Goal: Task Accomplishment & Management: Complete application form

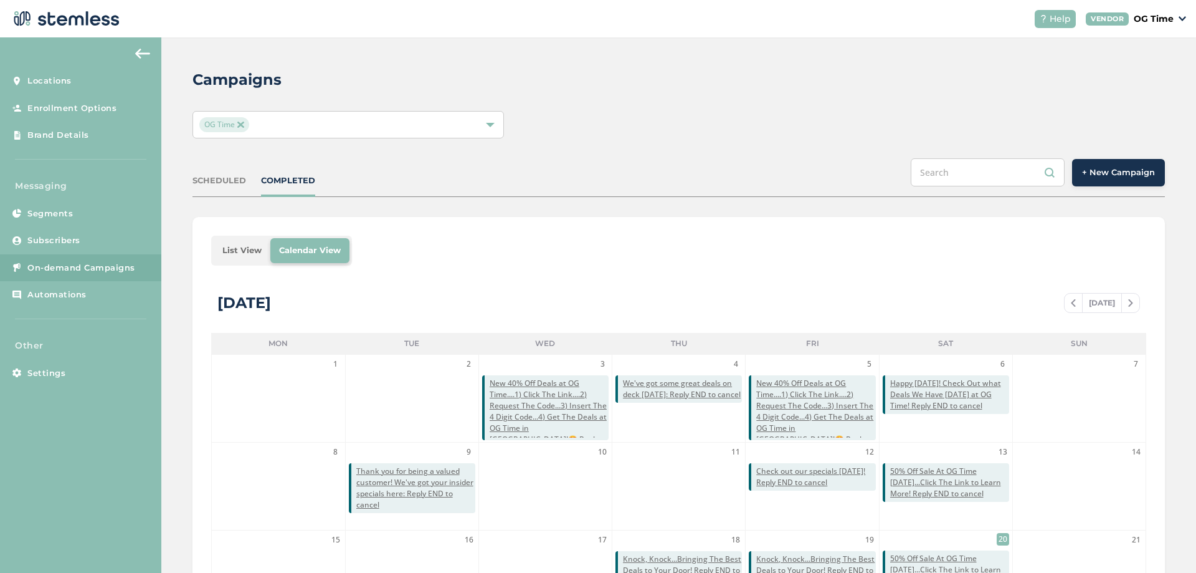
click at [242, 126] on img at bounding box center [240, 124] width 6 height 6
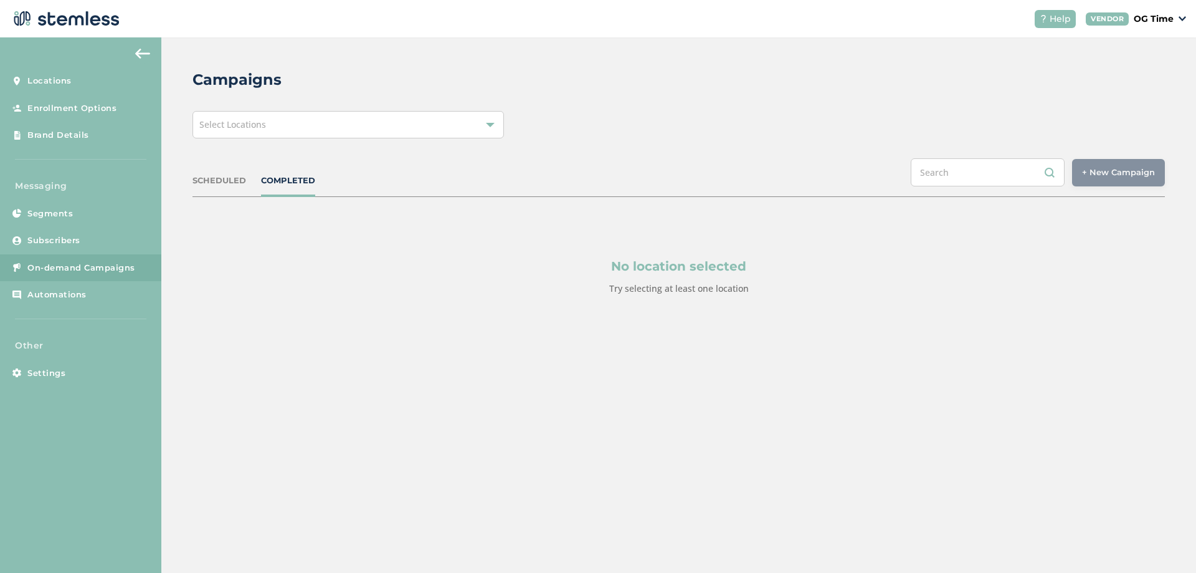
click at [242, 126] on span "Select Locations" at bounding box center [232, 124] width 67 height 12
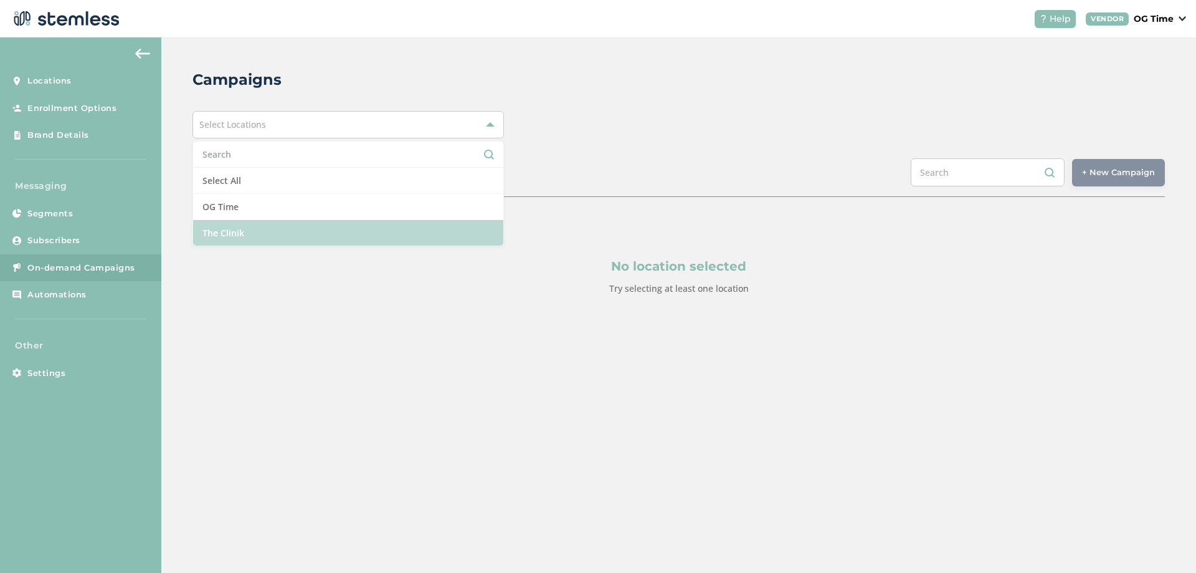
click at [232, 226] on li "The Clinik" at bounding box center [348, 233] width 310 height 26
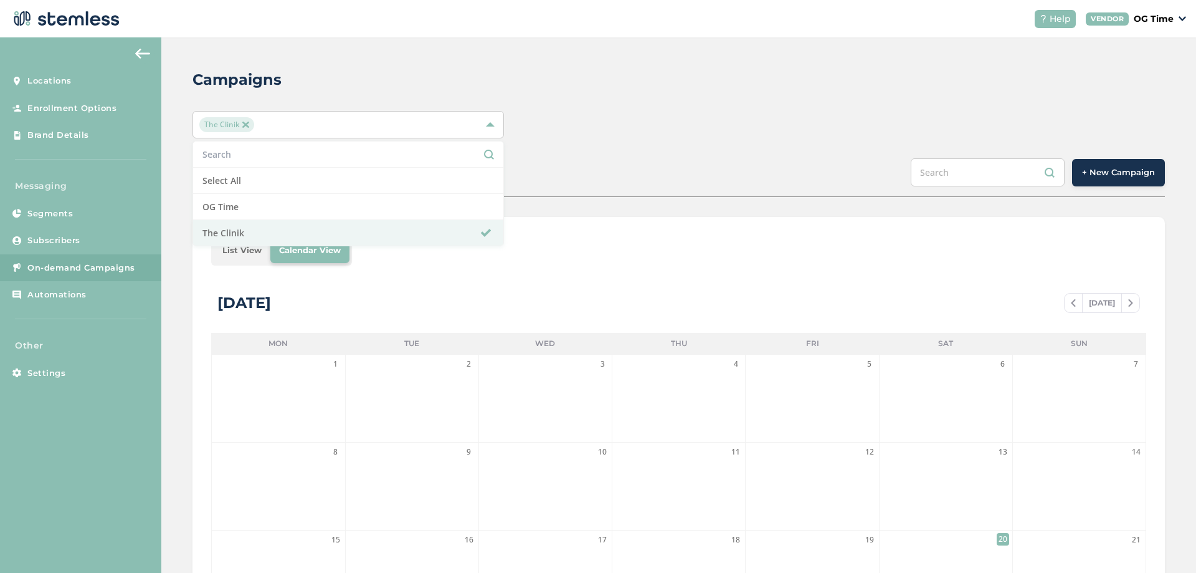
click at [708, 155] on div "Campaigns The Clinik Select All OG Time The Clinik SCHEDULED COMPLETED + New Ca…" at bounding box center [678, 440] width 1035 height 806
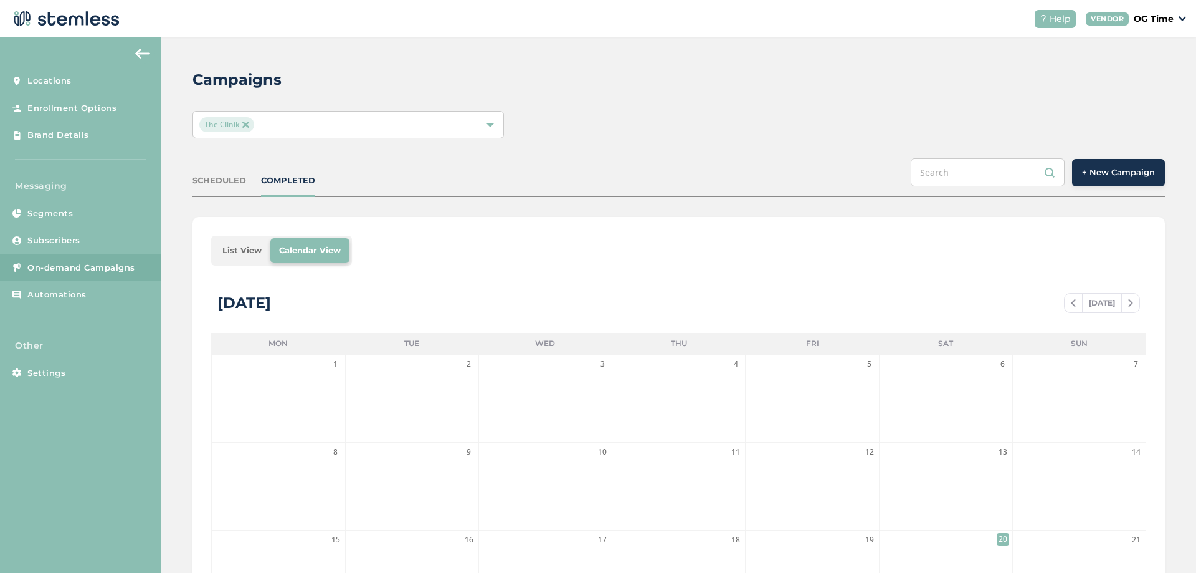
click at [1071, 305] on img at bounding box center [1073, 302] width 5 height 7
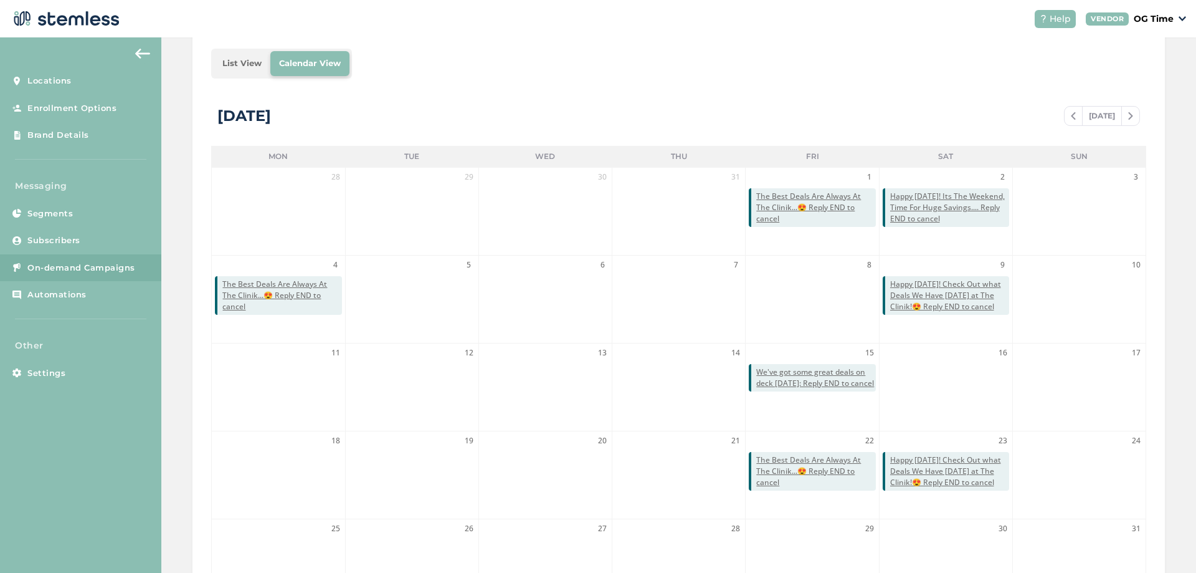
scroll to position [271, 0]
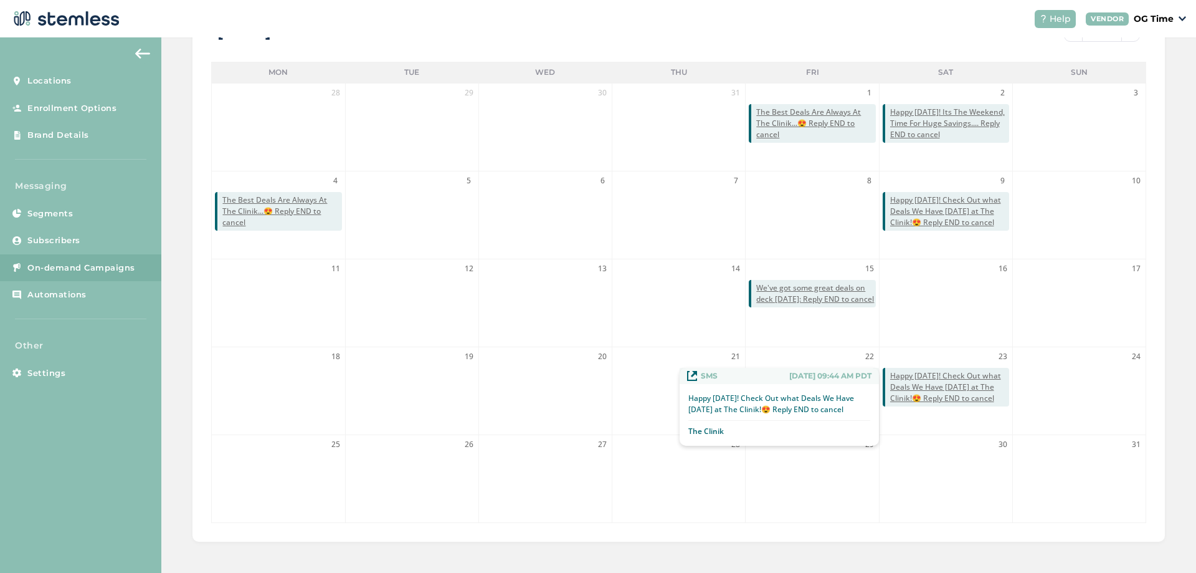
click at [941, 386] on span "Happy [DATE]! Check Out what Deals We Have [DATE] at The Clinik!😍 Reply END to …" at bounding box center [949, 387] width 119 height 34
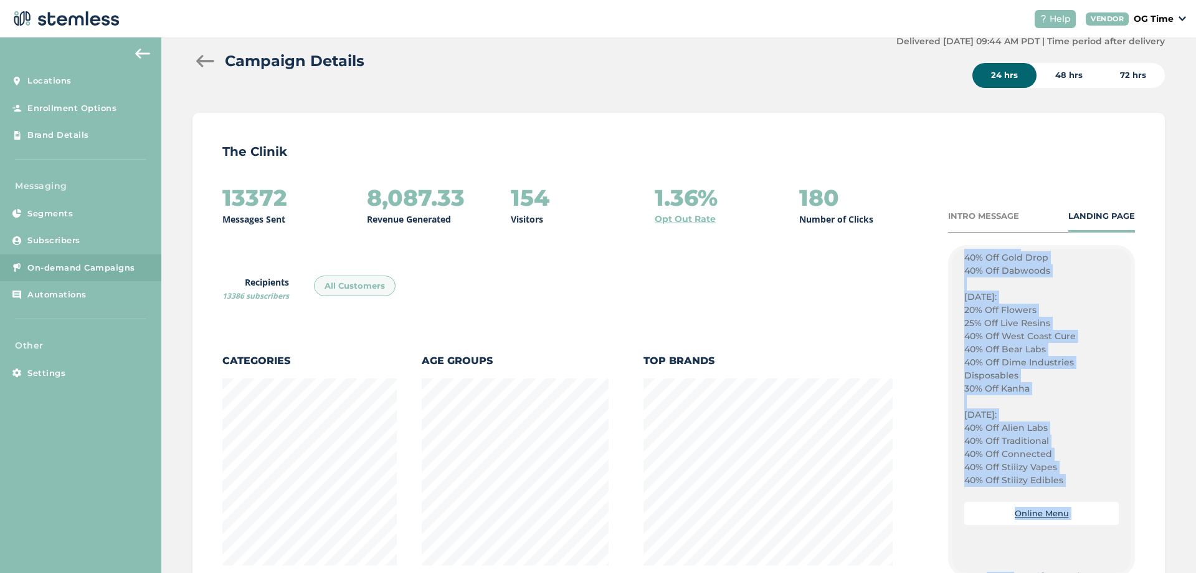
scroll to position [1037, 0]
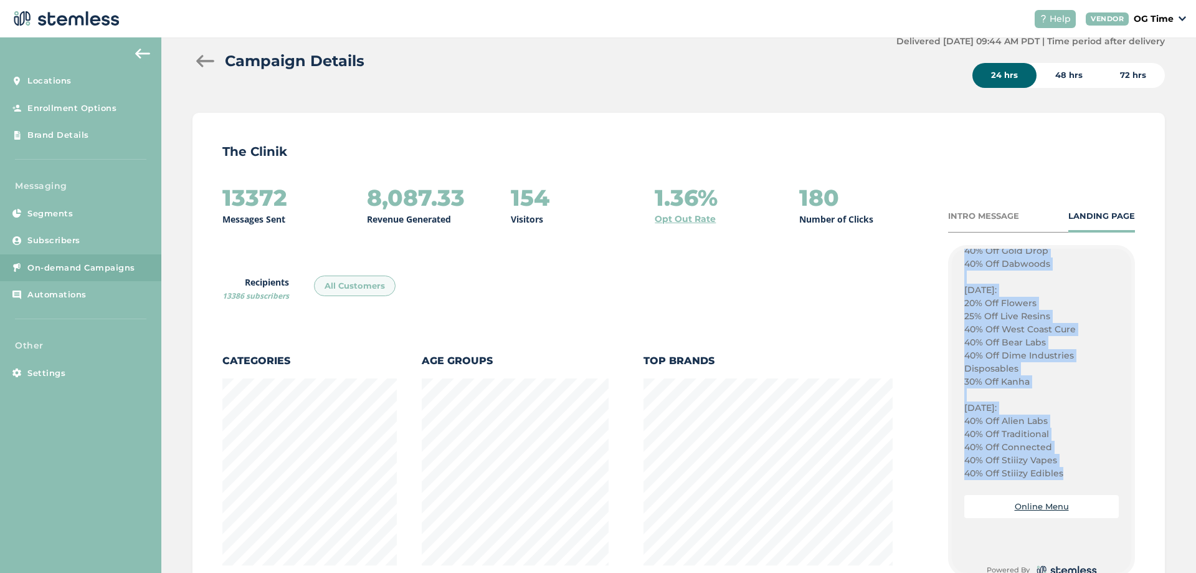
drag, startPoint x: 958, startPoint y: 391, endPoint x: 1062, endPoint y: 469, distance: 130.0
click at [1062, 469] on div "Happy [DATE]! Its Customer Appreciation Day [DATE]! Plug Play Pods: $31 Out The…" at bounding box center [1041, 22] width 155 height 916
copy div "Happy [DATE]! Its Customer Appreciation Day [DATE]! Plug Play Pods: $31 Out The…"
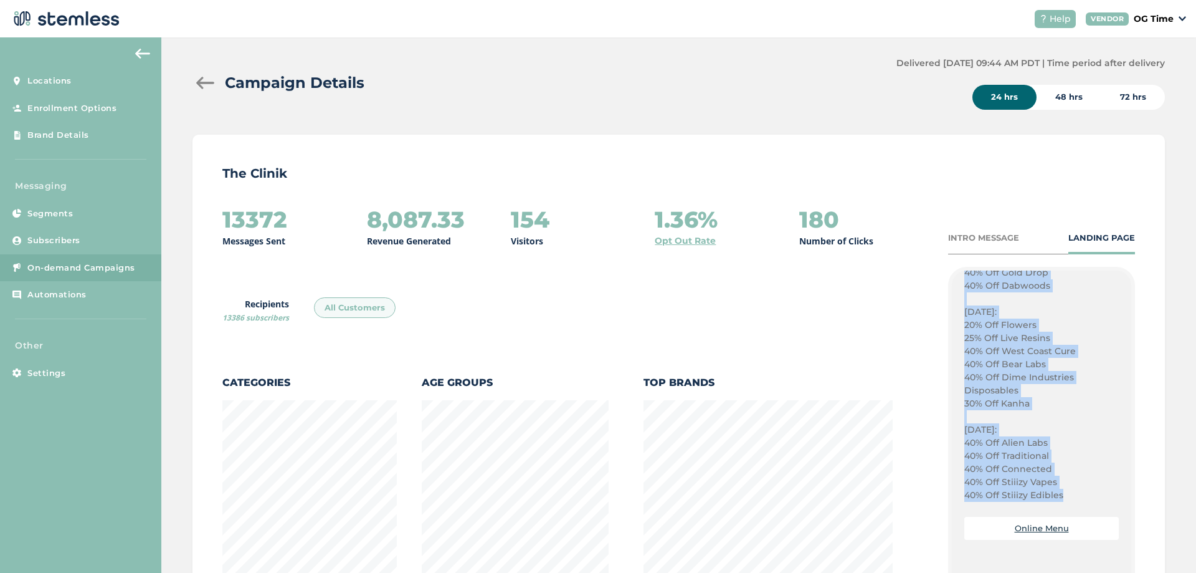
scroll to position [0, 0]
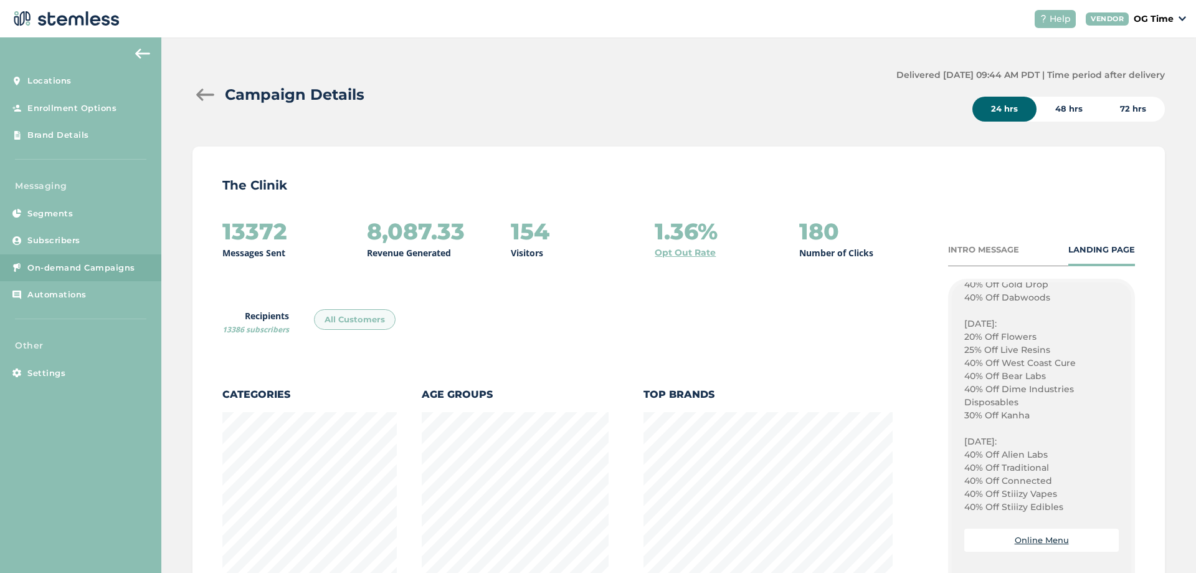
click at [196, 97] on div at bounding box center [205, 94] width 25 height 12
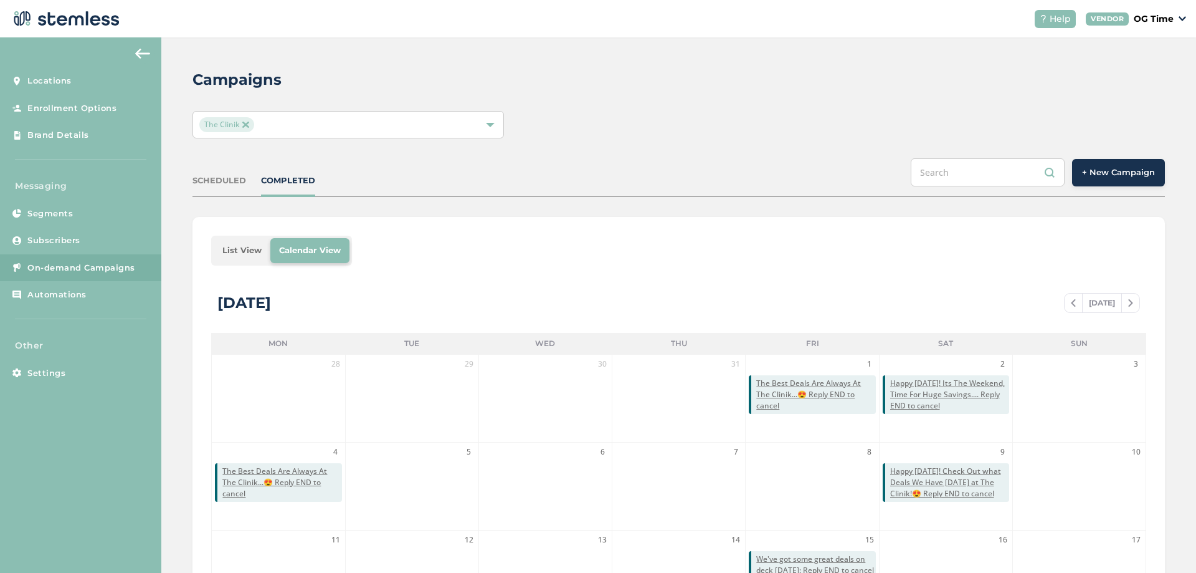
click at [1123, 170] on span "+ New Campaign" at bounding box center [1118, 172] width 73 height 12
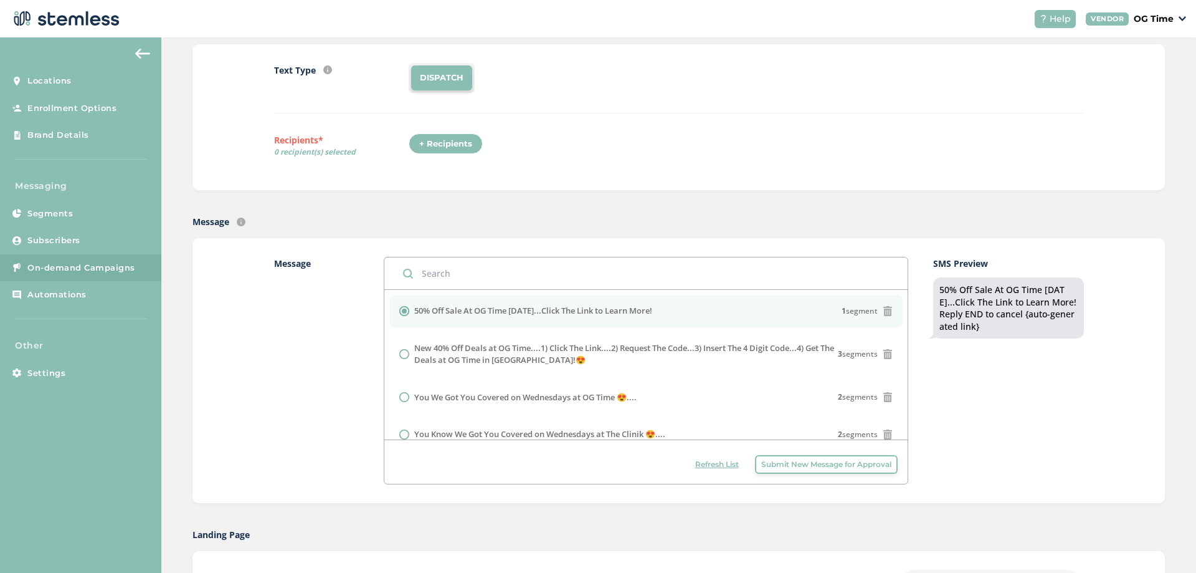
scroll to position [125, 0]
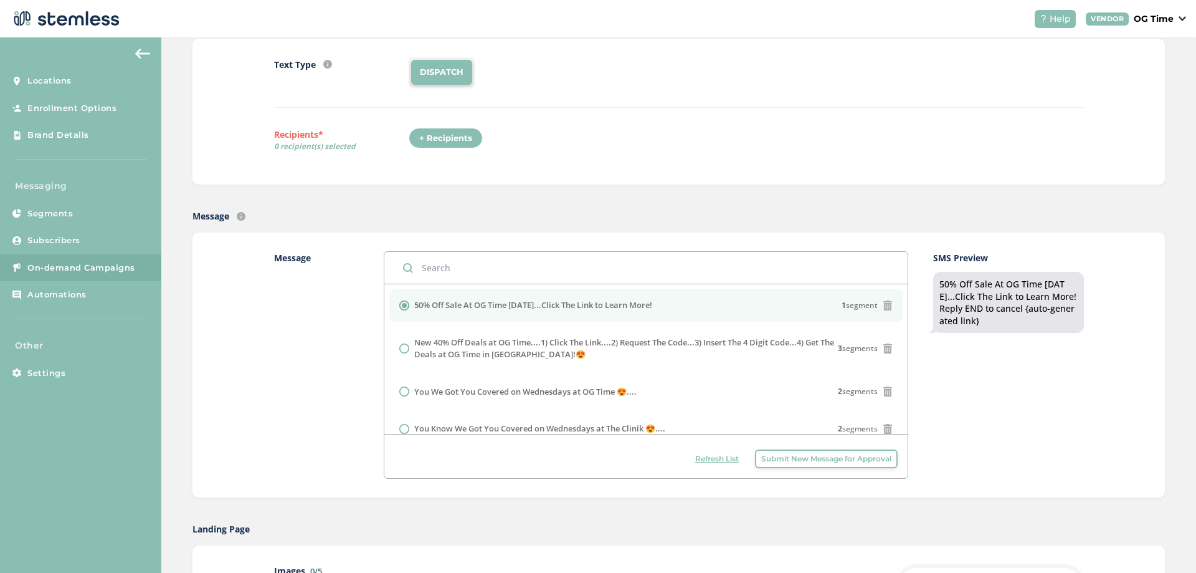
click at [783, 459] on span "Submit New Message for Approval" at bounding box center [826, 458] width 130 height 11
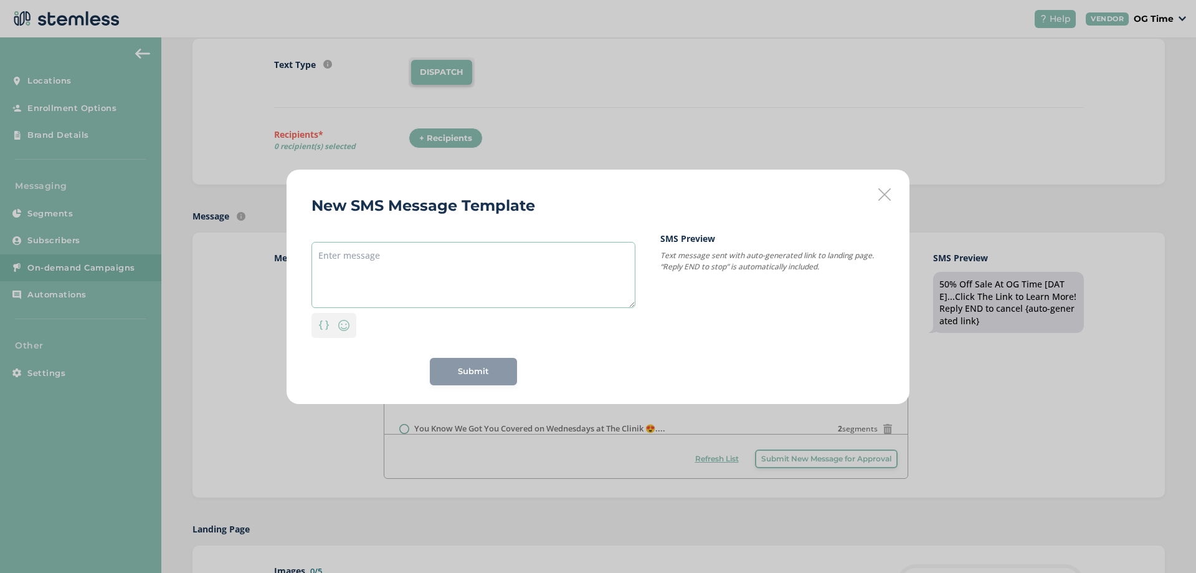
click at [333, 249] on textarea at bounding box center [474, 275] width 324 height 66
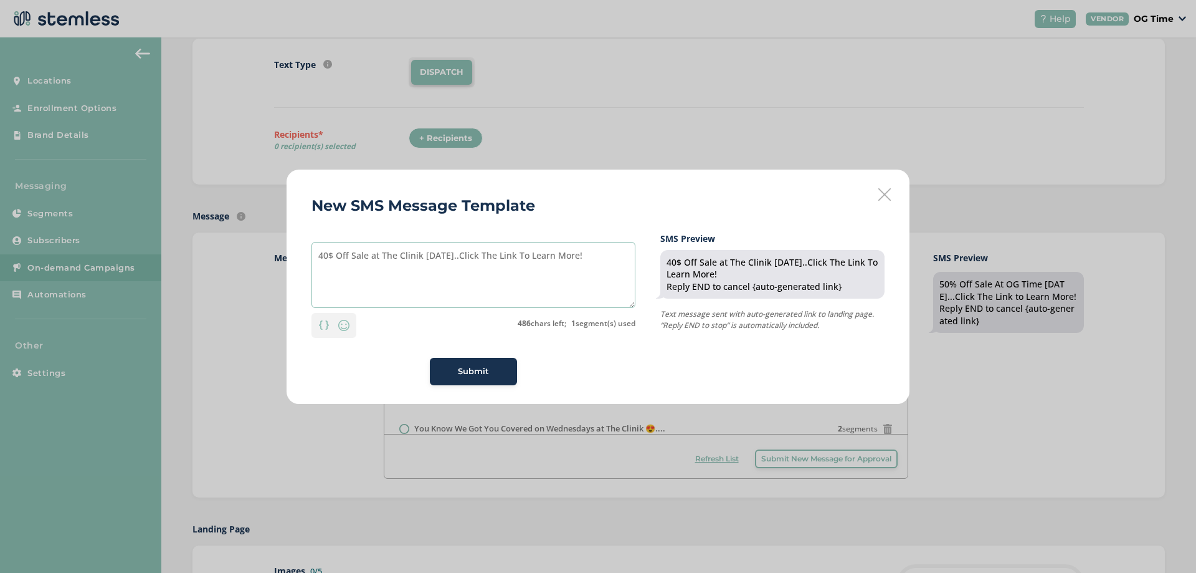
click at [452, 255] on textarea "40$ Off Sale at The Clinik [DATE]..Click The Link To Learn More!" at bounding box center [474, 275] width 324 height 66
click at [330, 255] on textarea "40$ Off Sale at The Clinik [DATE]....Click The Link To Learn More!" at bounding box center [474, 275] width 324 height 66
click at [584, 255] on textarea "40% Off Sale at The Clinik [DATE]....Click The Link To Learn More!" at bounding box center [474, 275] width 324 height 66
type textarea "40% Off Sale at The Clinik [DATE]....Click The Link To Learn More!--Customer Ap…"
click at [482, 371] on span "Submit" at bounding box center [473, 371] width 31 height 12
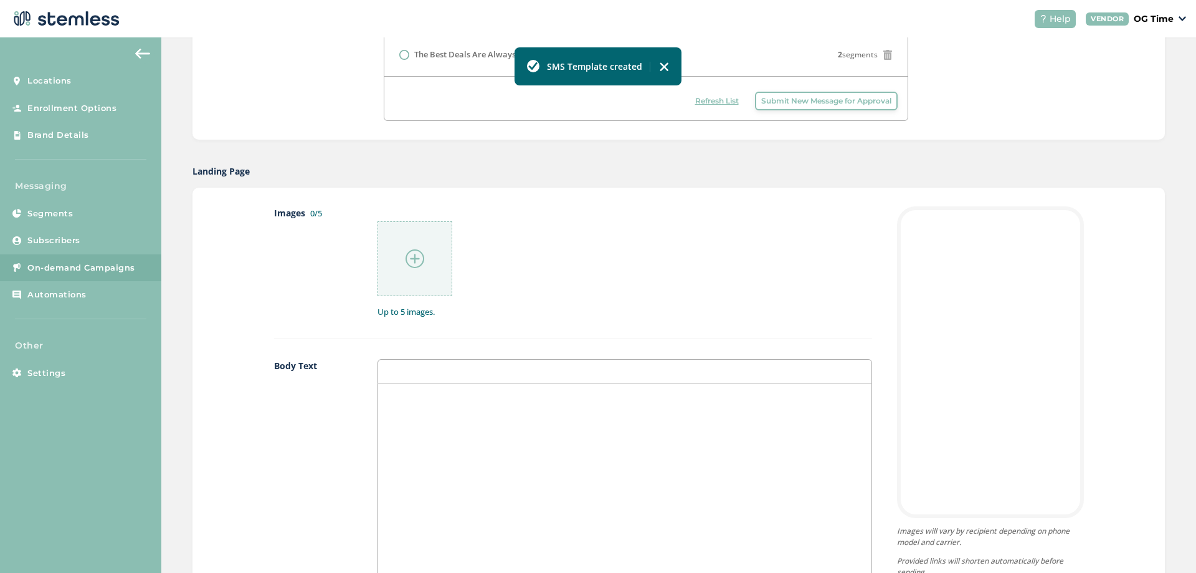
scroll to position [561, 0]
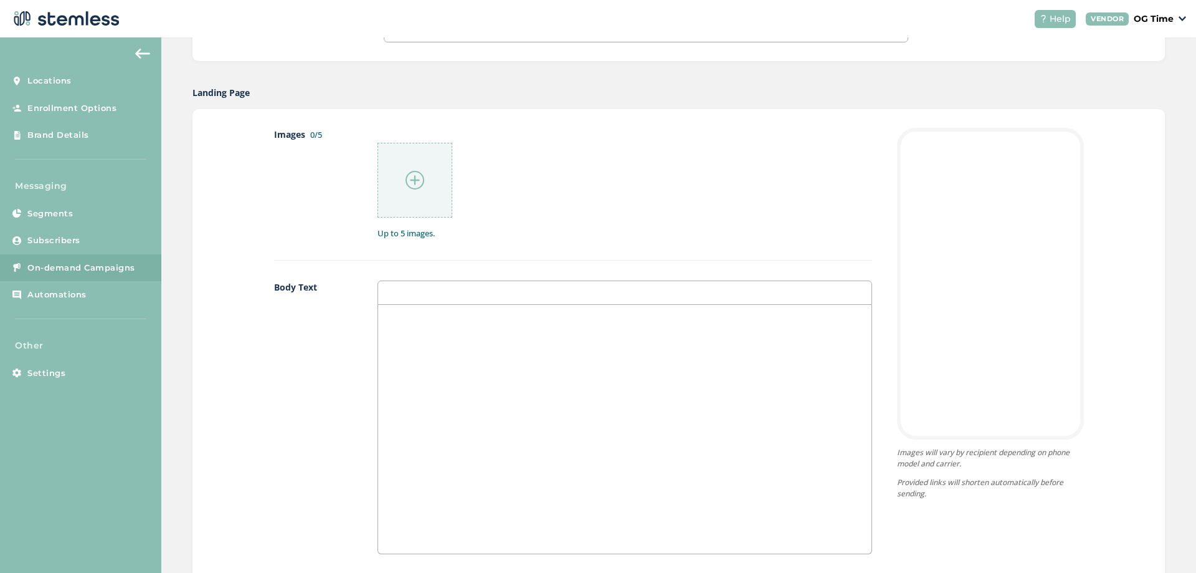
click at [434, 319] on p at bounding box center [625, 317] width 474 height 11
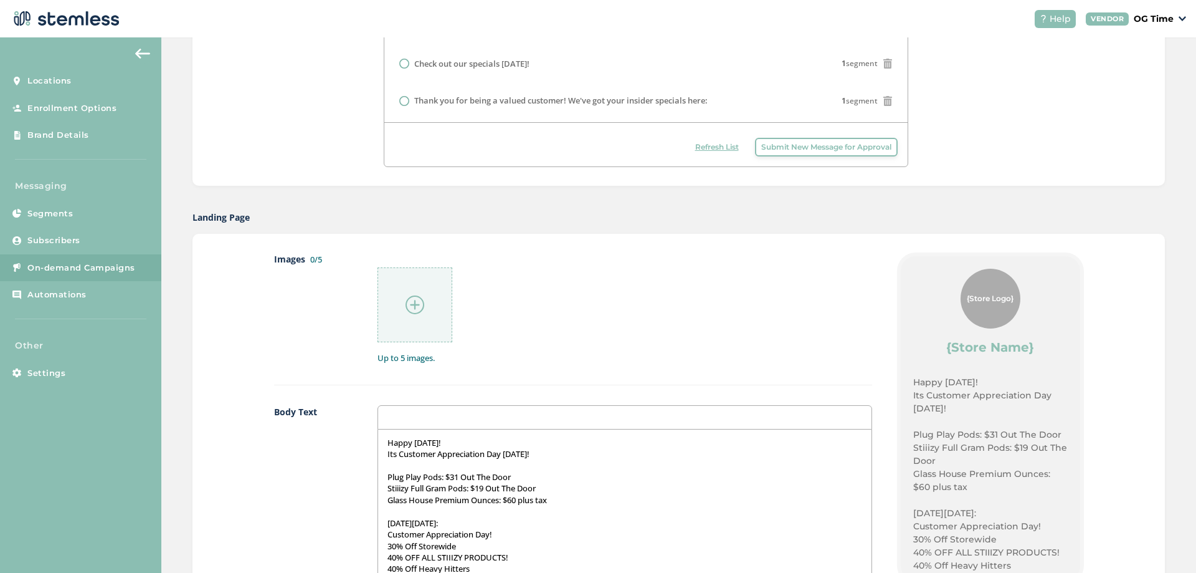
scroll to position [685, 0]
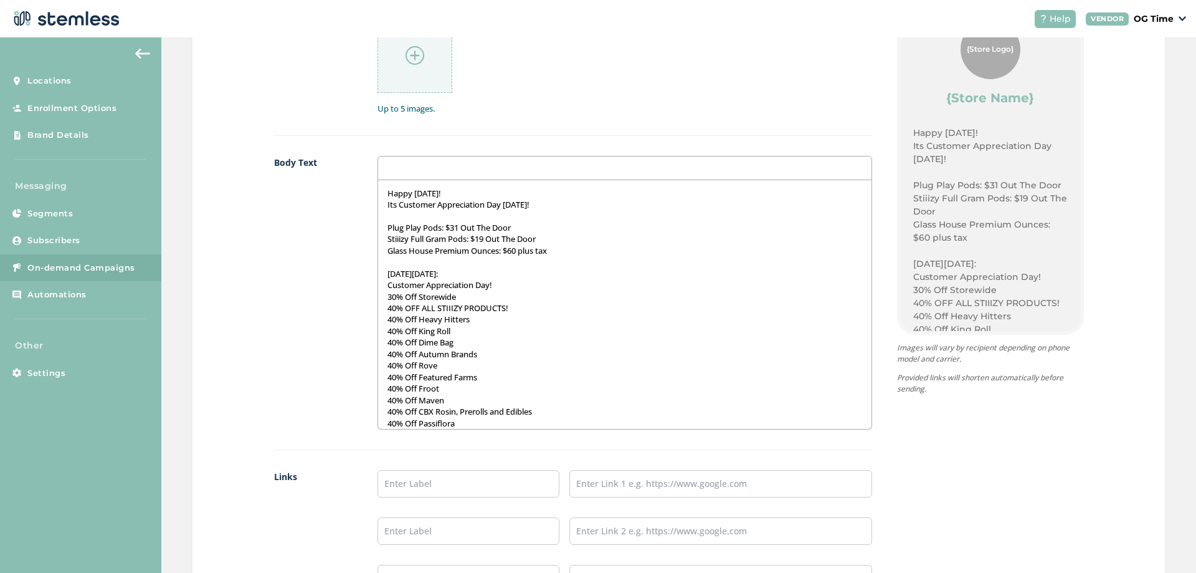
click at [459, 270] on p "[DATE][DATE]:" at bounding box center [625, 273] width 474 height 11
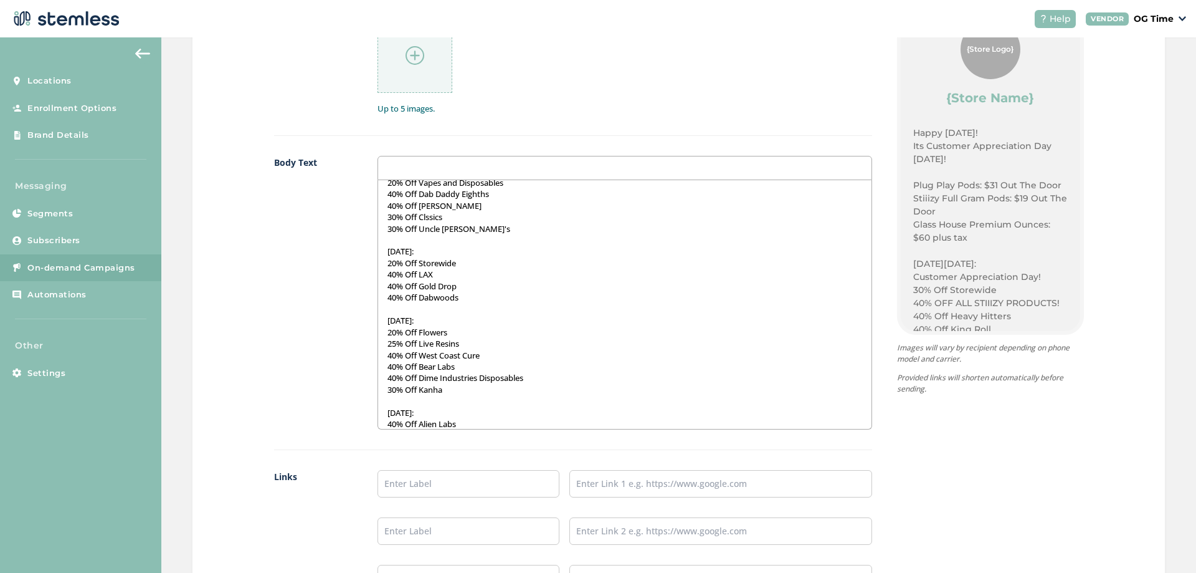
scroll to position [378, 0]
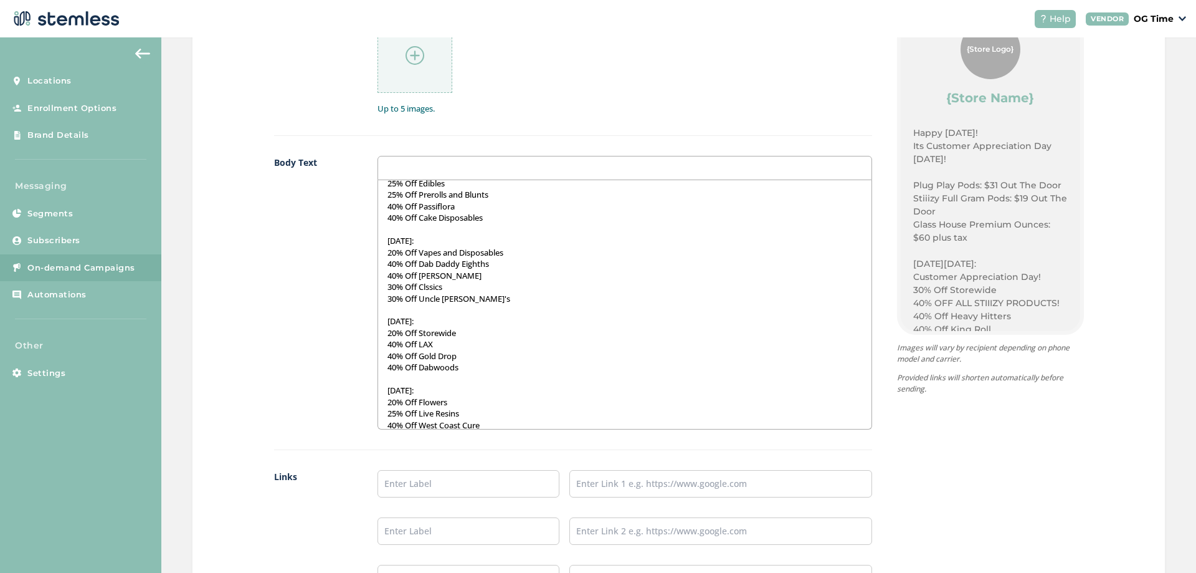
click at [412, 57] on img at bounding box center [415, 55] width 19 height 19
click at [440, 482] on input "text" at bounding box center [469, 483] width 182 height 27
type input "Online Menu"
click at [649, 488] on input "text" at bounding box center [720, 483] width 303 height 27
type input "[URL][DOMAIN_NAME]"
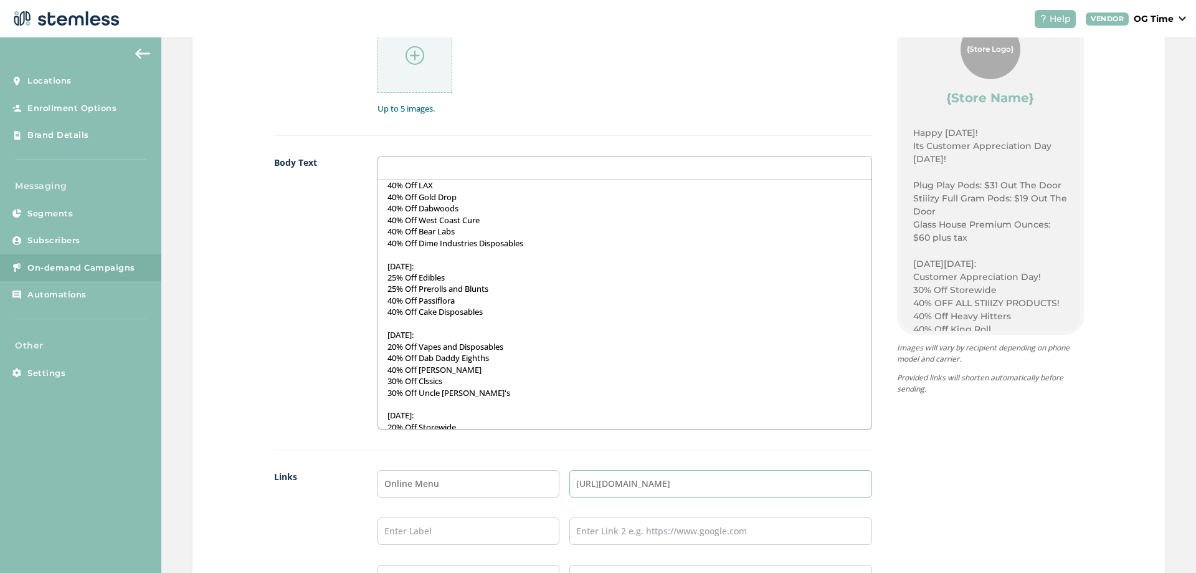
scroll to position [128, 0]
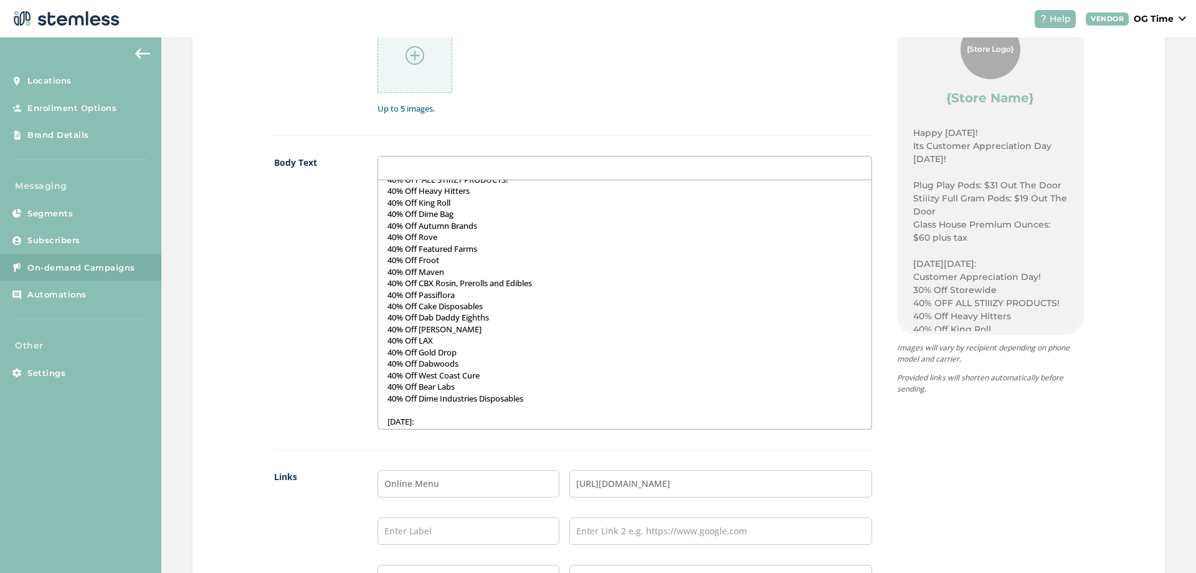
click at [409, 62] on img at bounding box center [415, 55] width 19 height 19
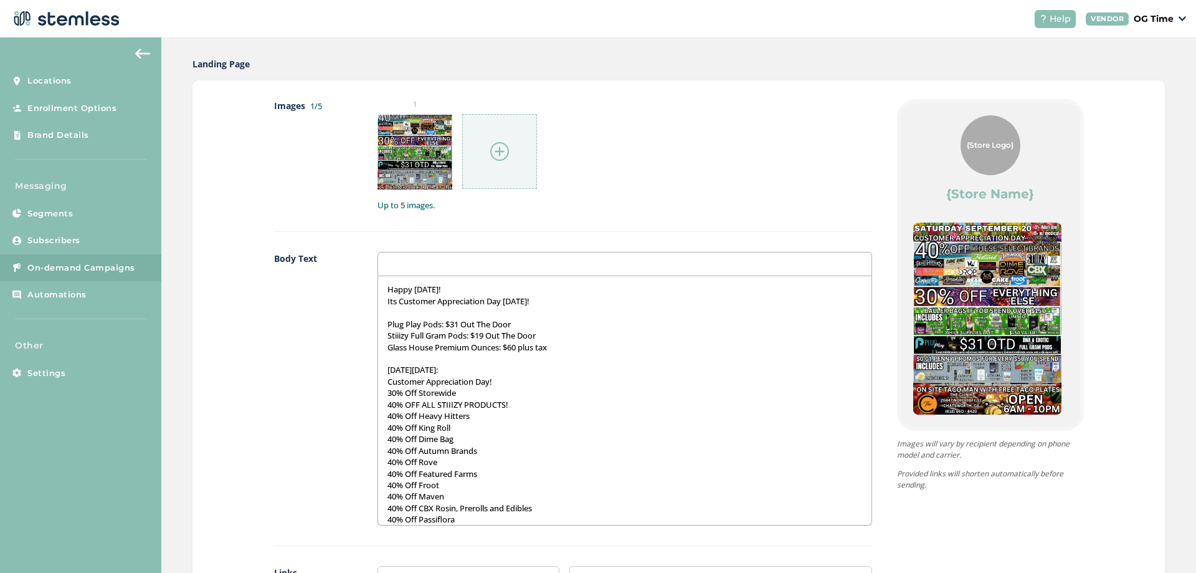
scroll to position [498, 0]
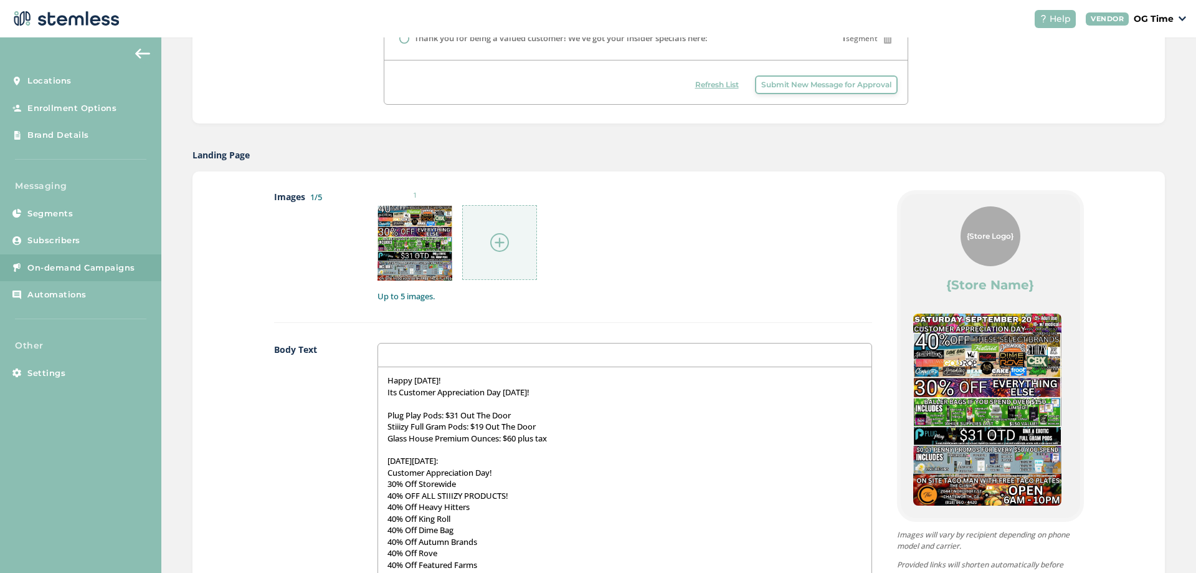
click at [492, 242] on img at bounding box center [499, 242] width 19 height 19
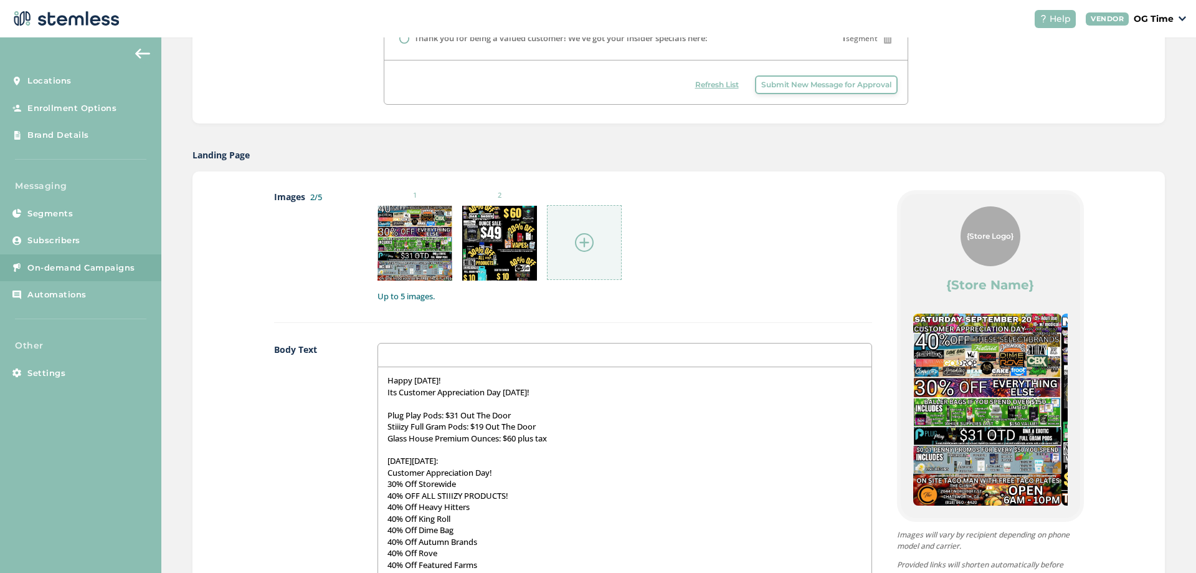
click at [581, 237] on img at bounding box center [584, 242] width 19 height 19
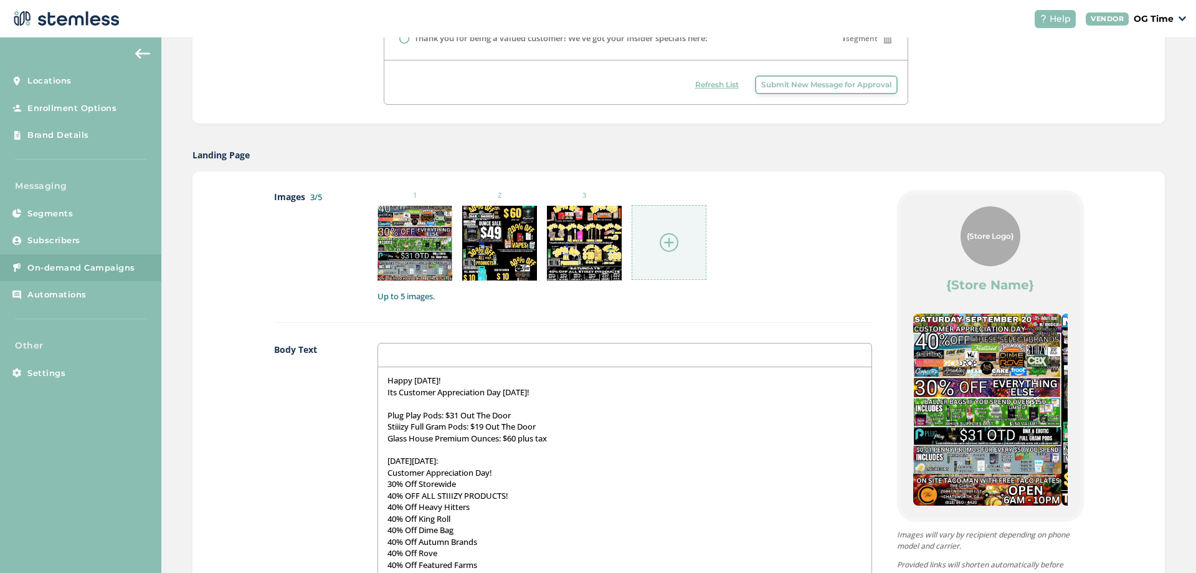
click at [662, 239] on img at bounding box center [669, 242] width 19 height 19
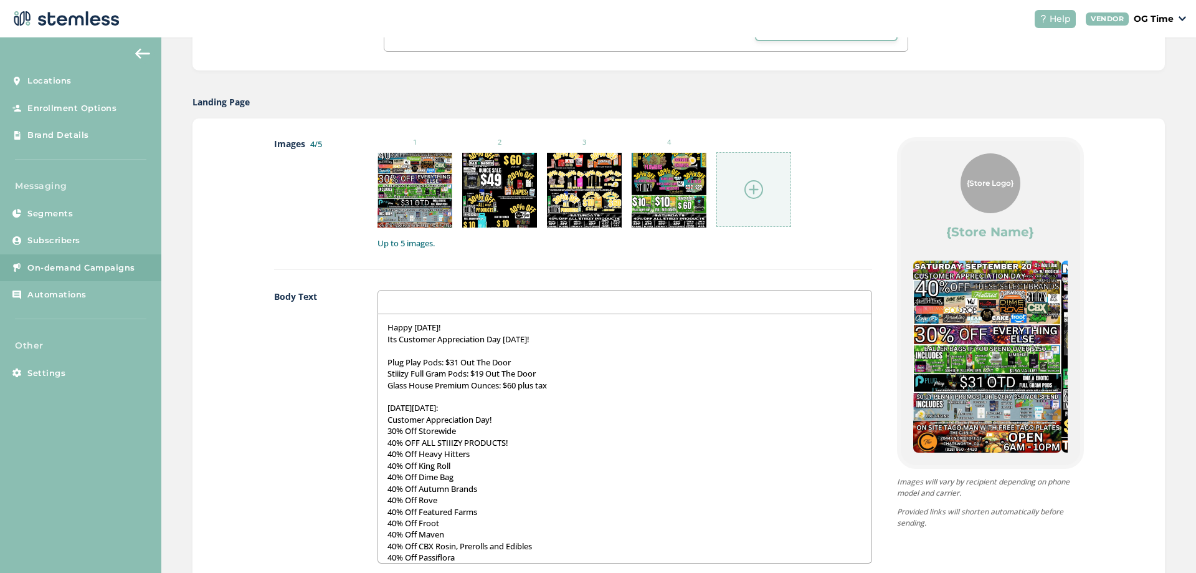
scroll to position [623, 0]
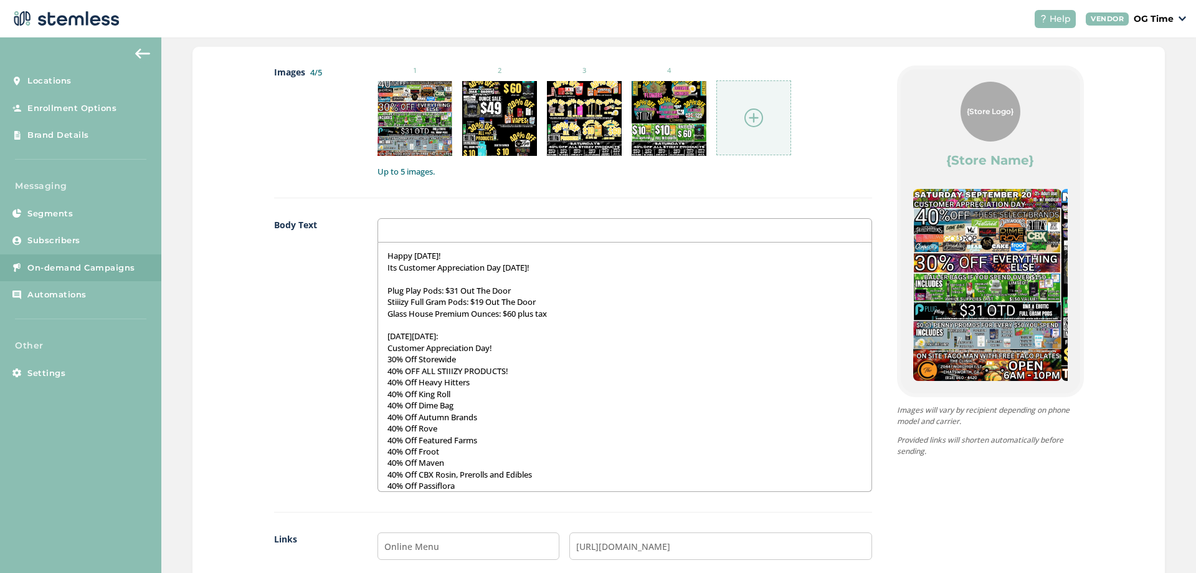
click at [756, 116] on img at bounding box center [754, 117] width 19 height 19
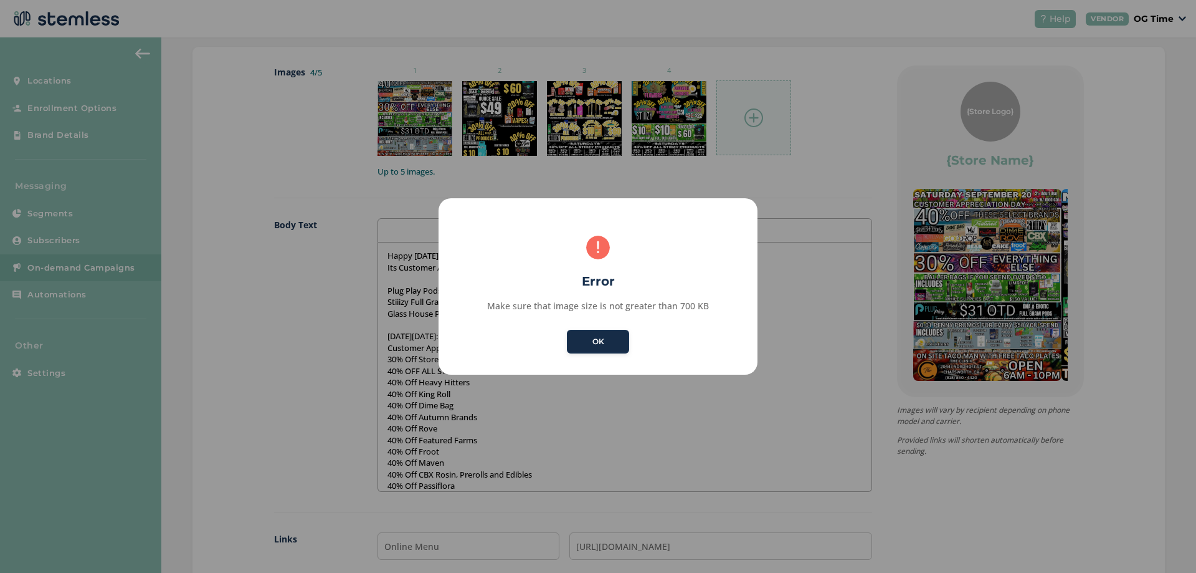
click at [606, 338] on button "OK" at bounding box center [598, 342] width 62 height 24
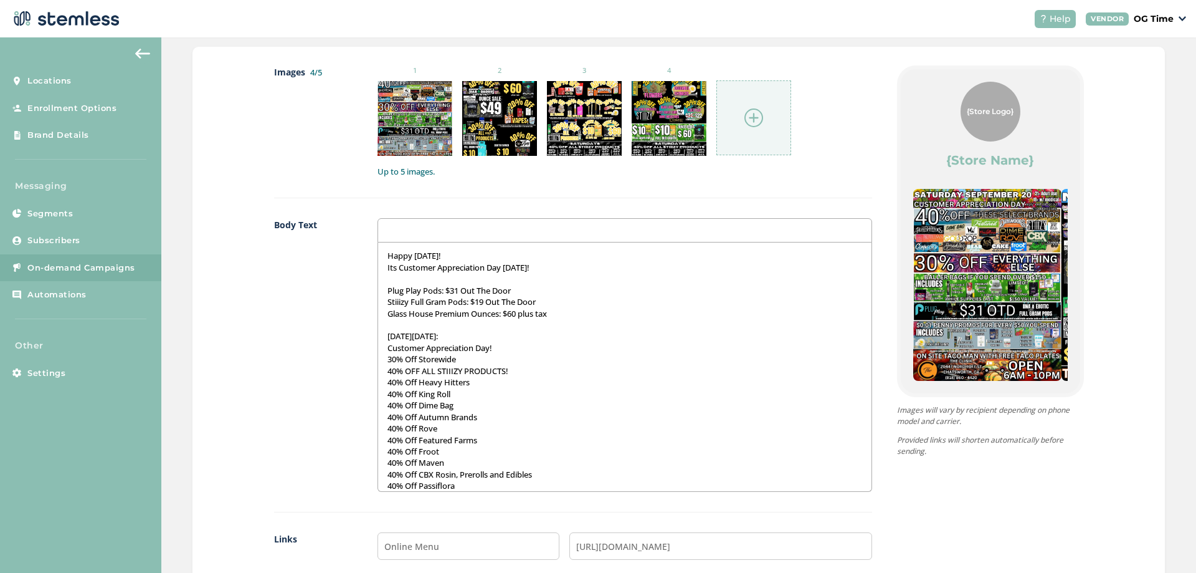
click at [748, 113] on img at bounding box center [754, 117] width 19 height 19
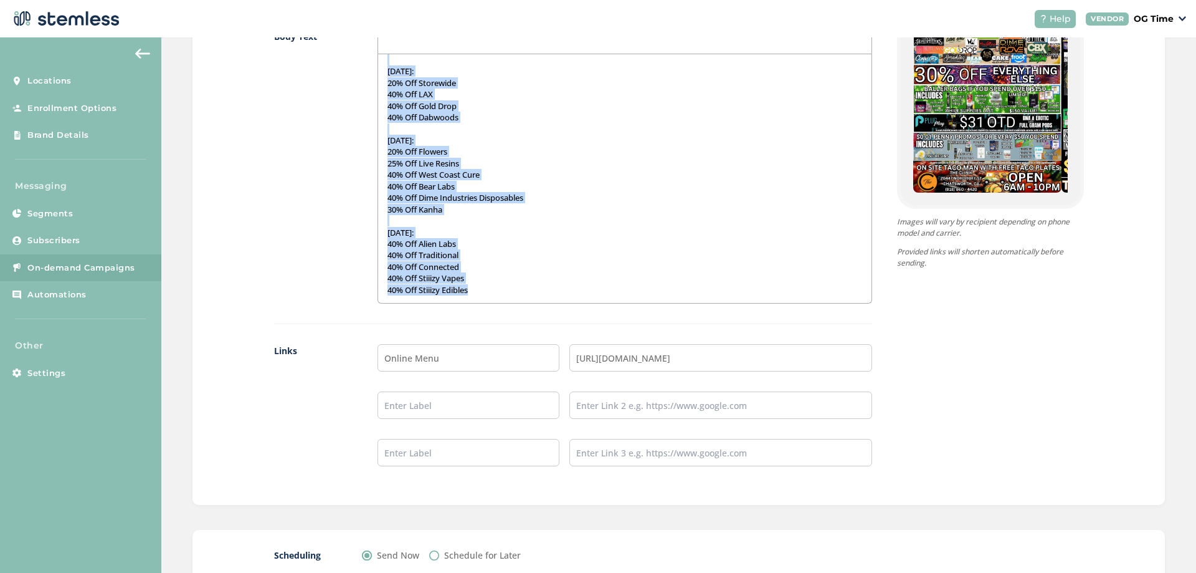
scroll to position [897, 0]
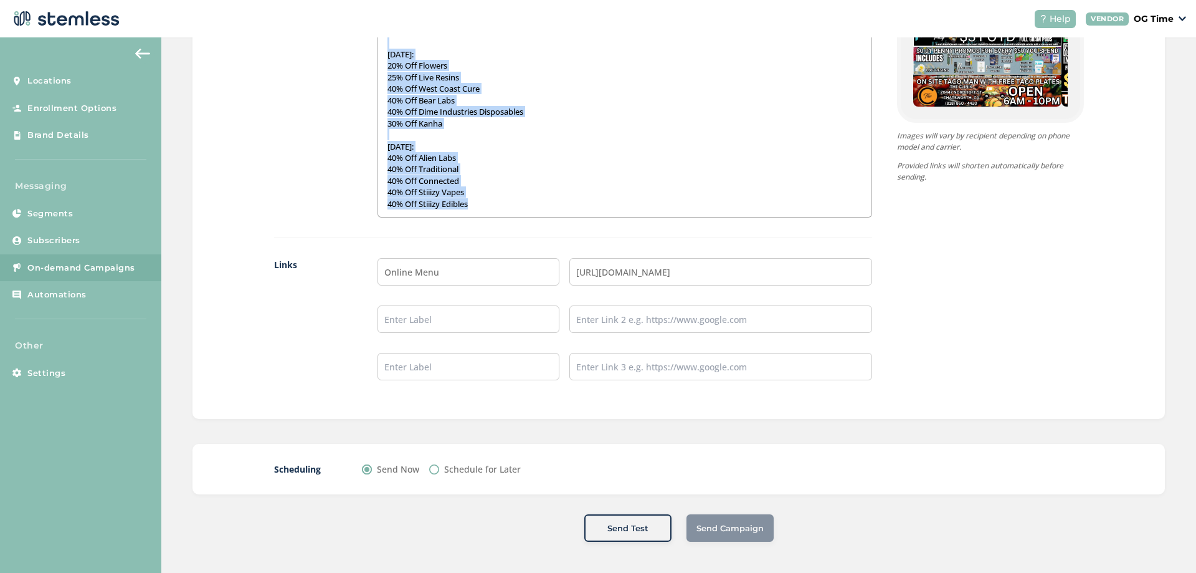
drag, startPoint x: 384, startPoint y: 320, endPoint x: 414, endPoint y: 187, distance: 136.6
click at [481, 210] on div "Happy [DATE]! Its Customer Appreciation Day [DATE]! Plug Play Pods: $31 Out The…" at bounding box center [624, 92] width 493 height 249
copy div "Happy [DATE]! Its Customer Appreciation Day [DATE]! Plug Play Pods: $31 Out The…"
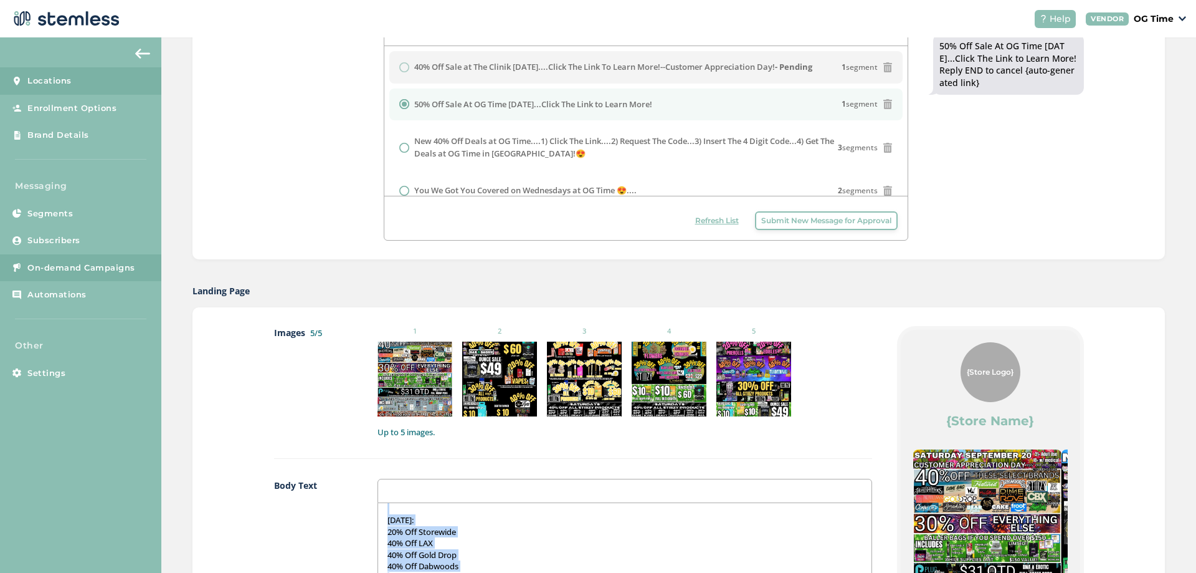
scroll to position [274, 0]
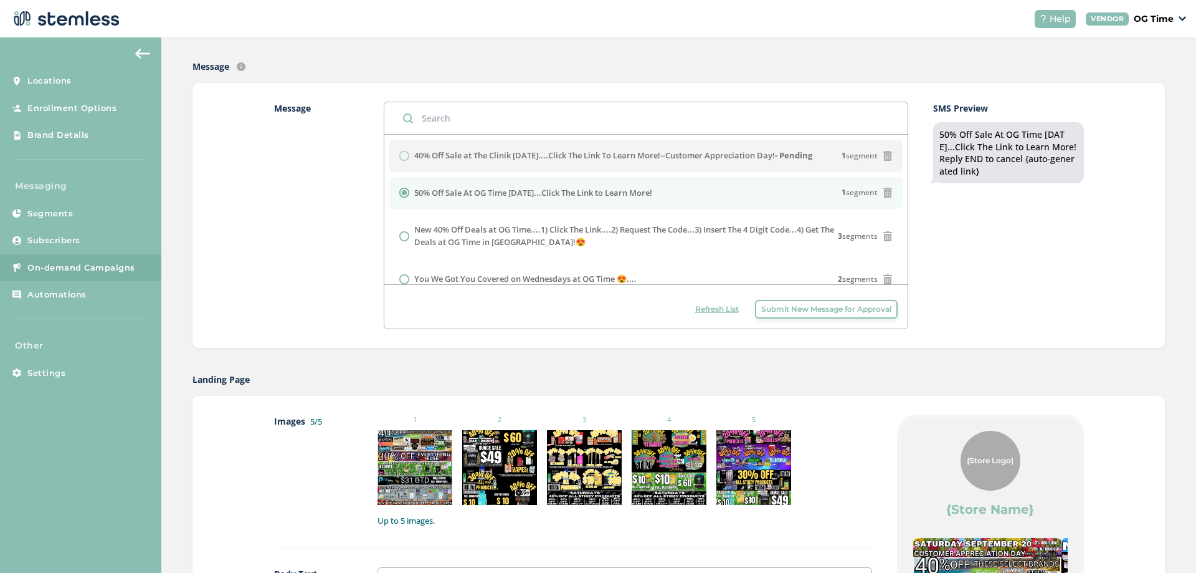
click at [138, 47] on button at bounding box center [142, 54] width 25 height 20
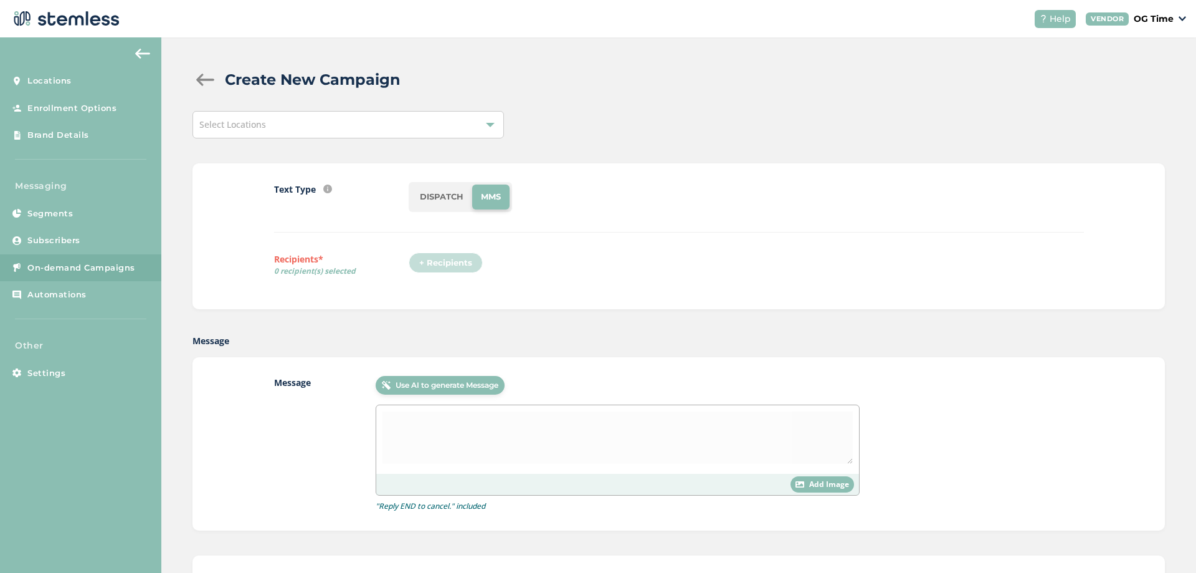
click at [439, 264] on div "+ Recipients" at bounding box center [450, 266] width 82 height 29
click at [432, 203] on li "DISPATCH" at bounding box center [441, 196] width 61 height 25
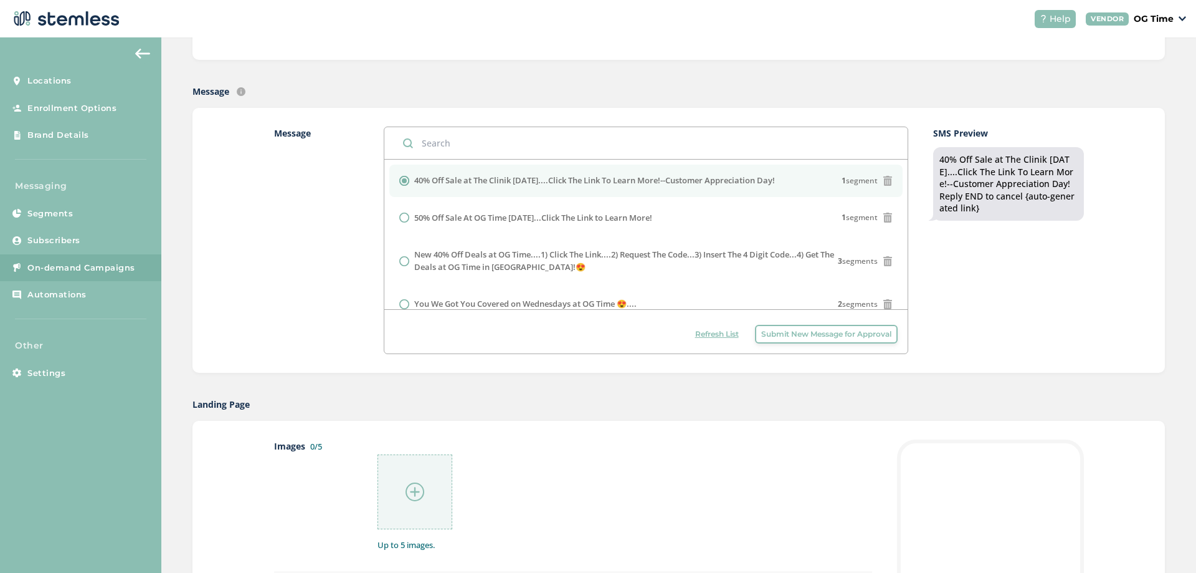
scroll to position [498, 0]
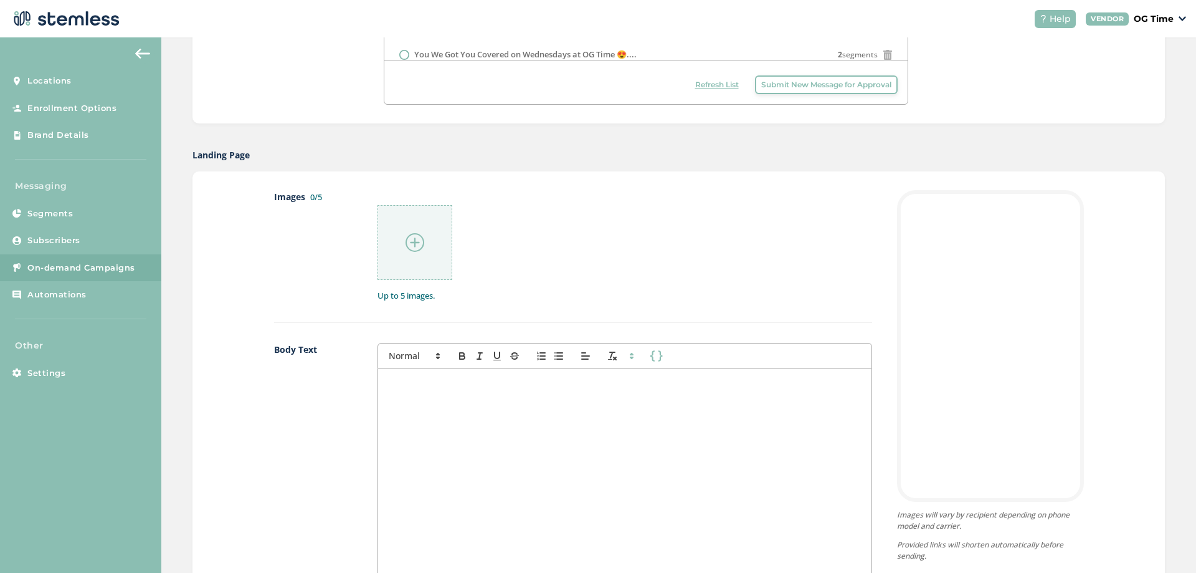
click at [425, 421] on div at bounding box center [624, 493] width 493 height 249
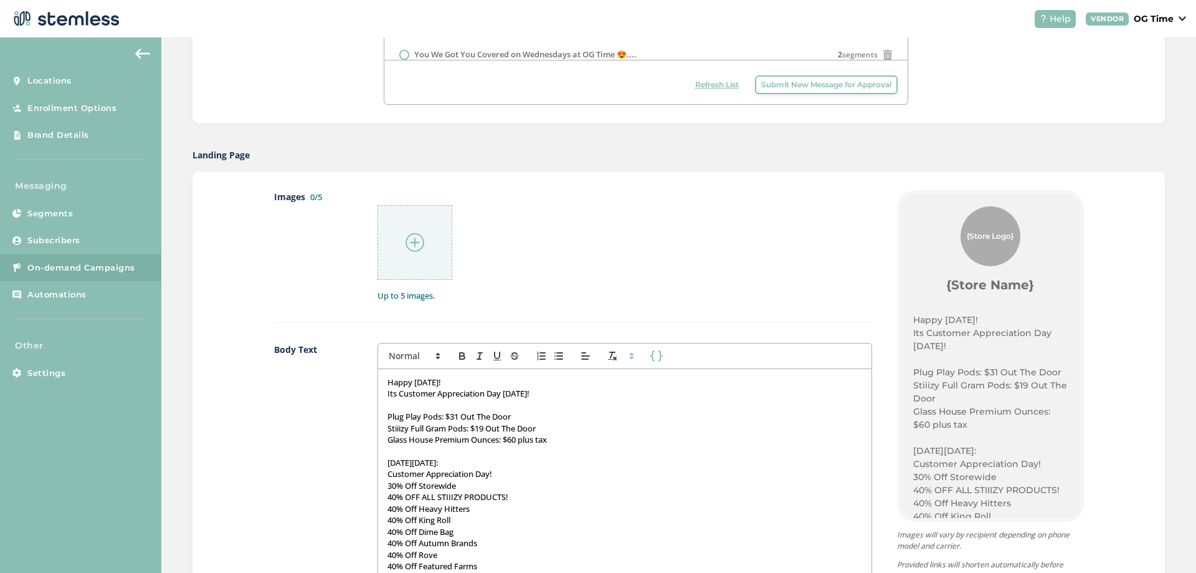
scroll to position [495, 0]
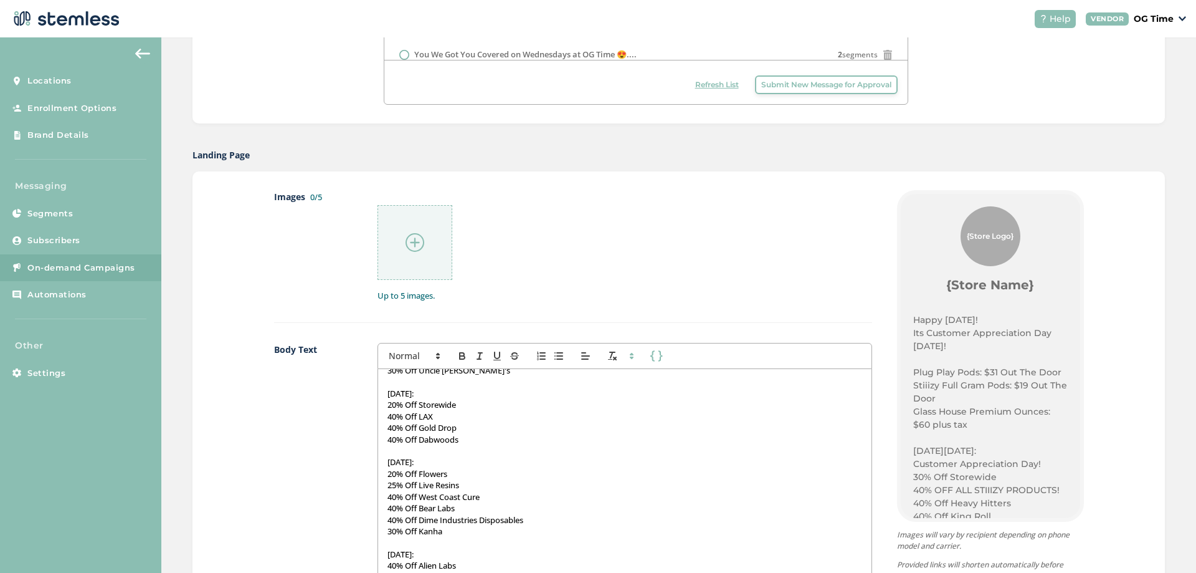
click at [409, 237] on img at bounding box center [415, 242] width 19 height 19
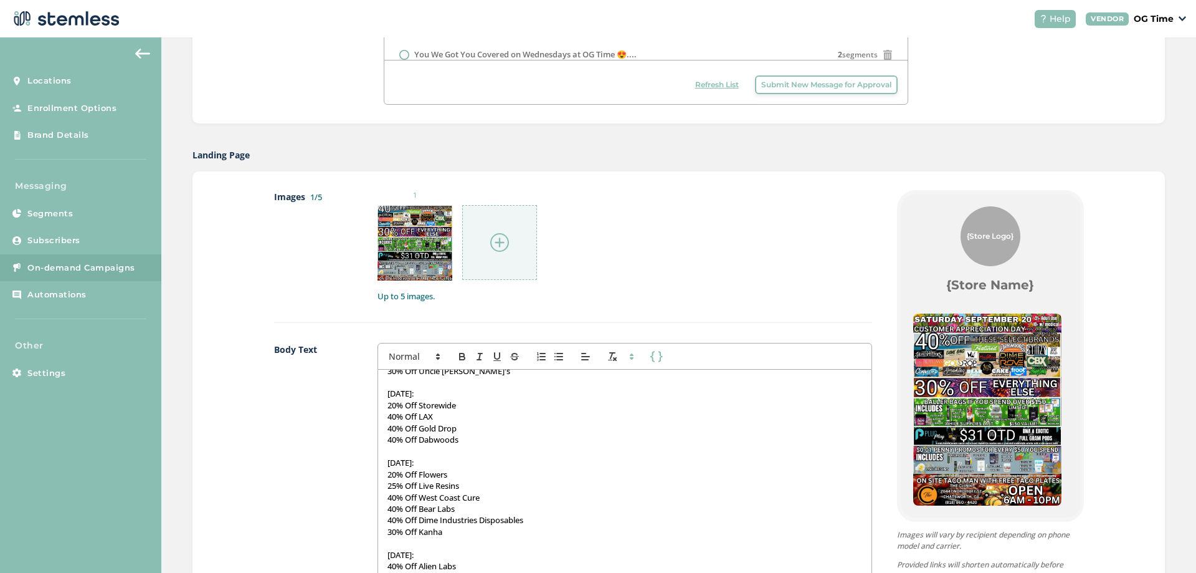
click at [493, 244] on img at bounding box center [499, 242] width 19 height 19
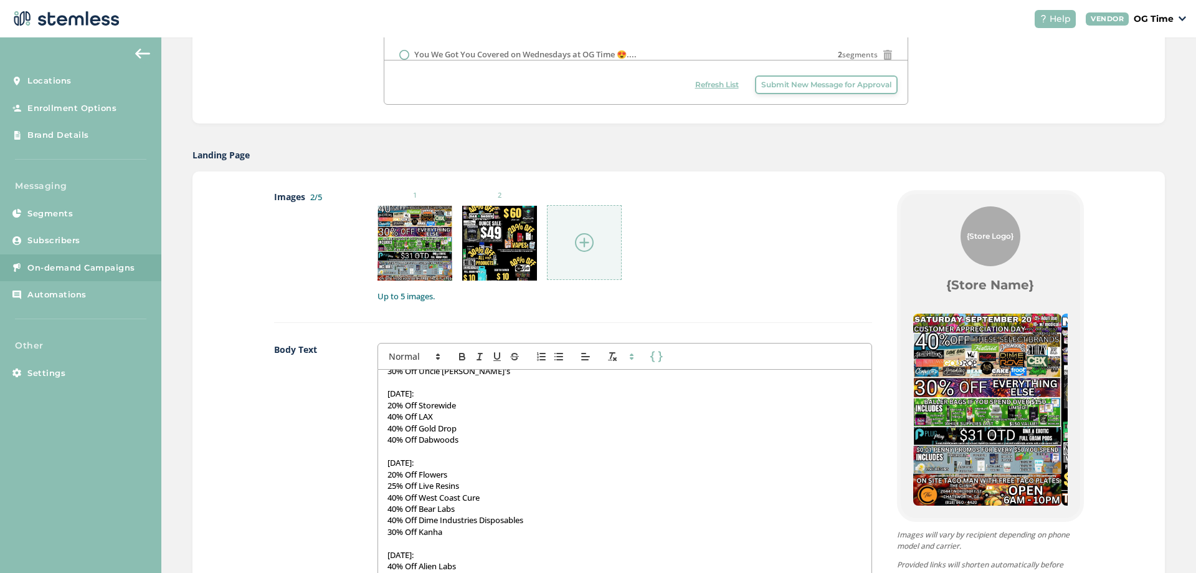
click at [575, 244] on img at bounding box center [584, 242] width 19 height 19
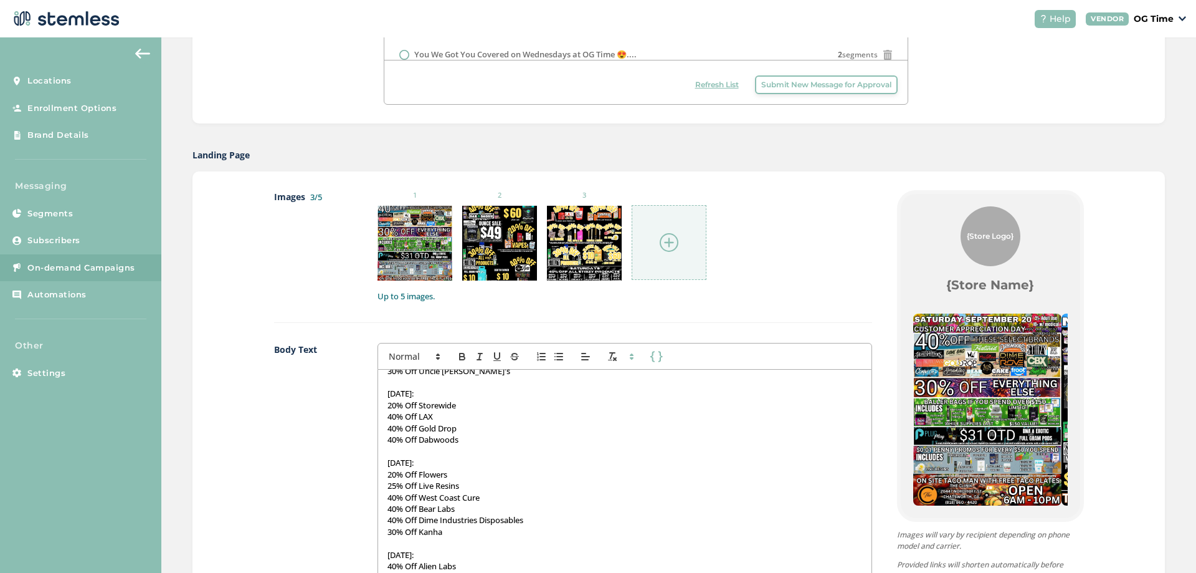
click at [663, 245] on img at bounding box center [669, 242] width 19 height 19
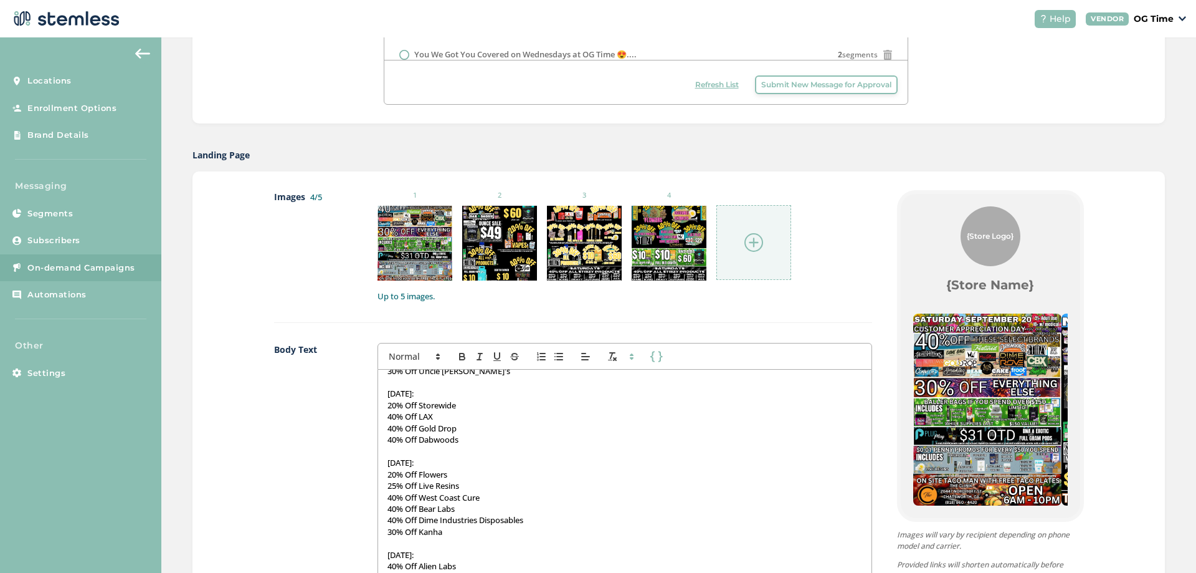
click at [756, 245] on img at bounding box center [754, 242] width 19 height 19
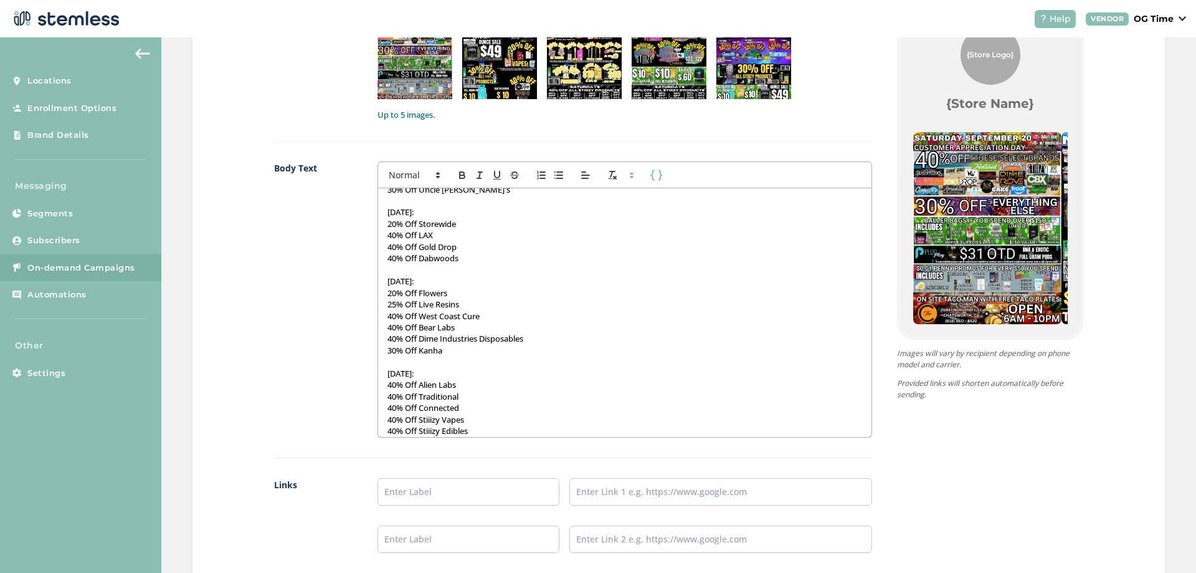
scroll to position [685, 0]
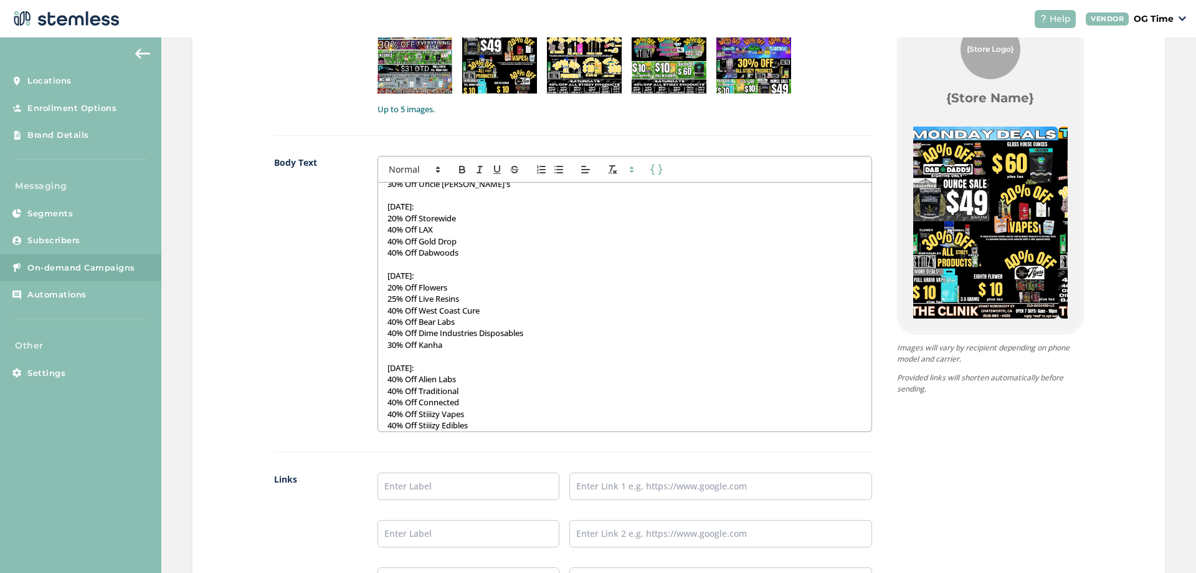
drag, startPoint x: 1023, startPoint y: 264, endPoint x: 871, endPoint y: 267, distance: 152.1
click at [872, 267] on div "{Store Logo} {Store Name} Happy Saturday! Its Customer Appreciation Day Today! …" at bounding box center [978, 308] width 212 height 611
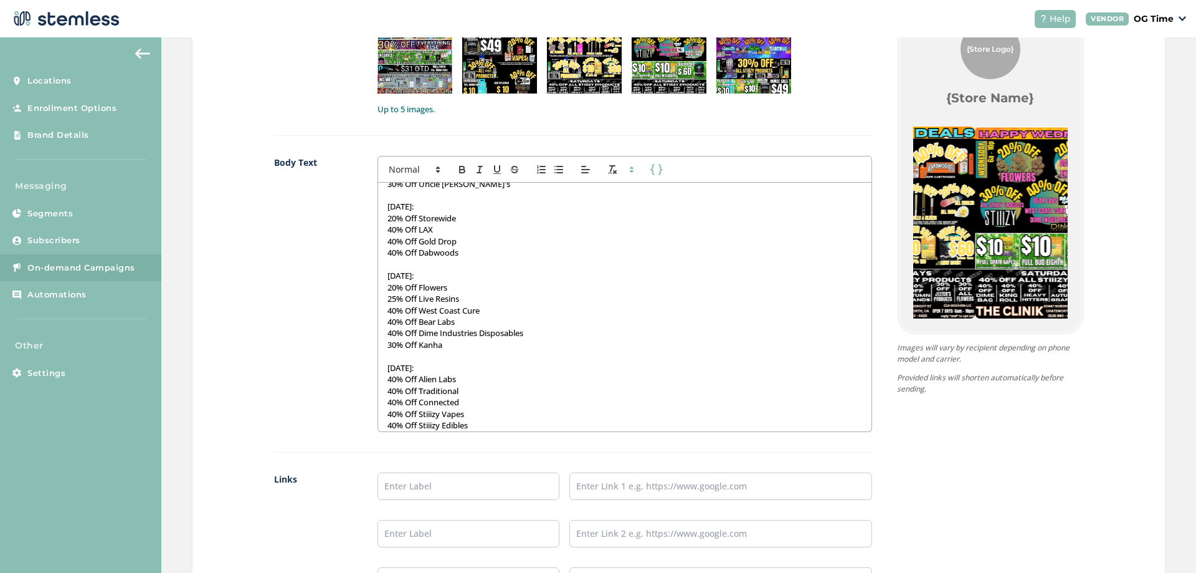
drag, startPoint x: 973, startPoint y: 255, endPoint x: 366, endPoint y: 267, distance: 606.3
click at [367, 267] on div "Images 5/5 1 2 3 4 5 Up to 5 images. Body Text First Name Last Name Happy Satur…" at bounding box center [679, 308] width 810 height 611
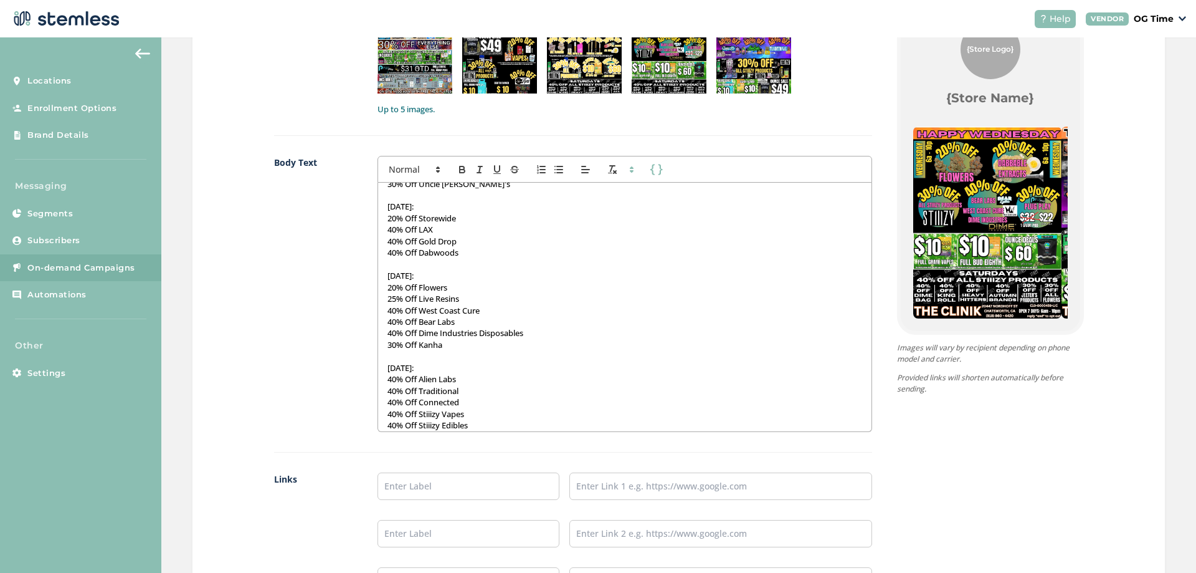
click at [996, 438] on div "{Store Logo} {Store Name} Happy Saturday! Its Customer Appreciation Day Today! …" at bounding box center [978, 308] width 212 height 611
click at [441, 488] on input "text" at bounding box center [469, 485] width 182 height 27
type input "Online Menu"
click at [597, 488] on input "text" at bounding box center [720, 485] width 303 height 27
type input "[URL][DOMAIN_NAME]"
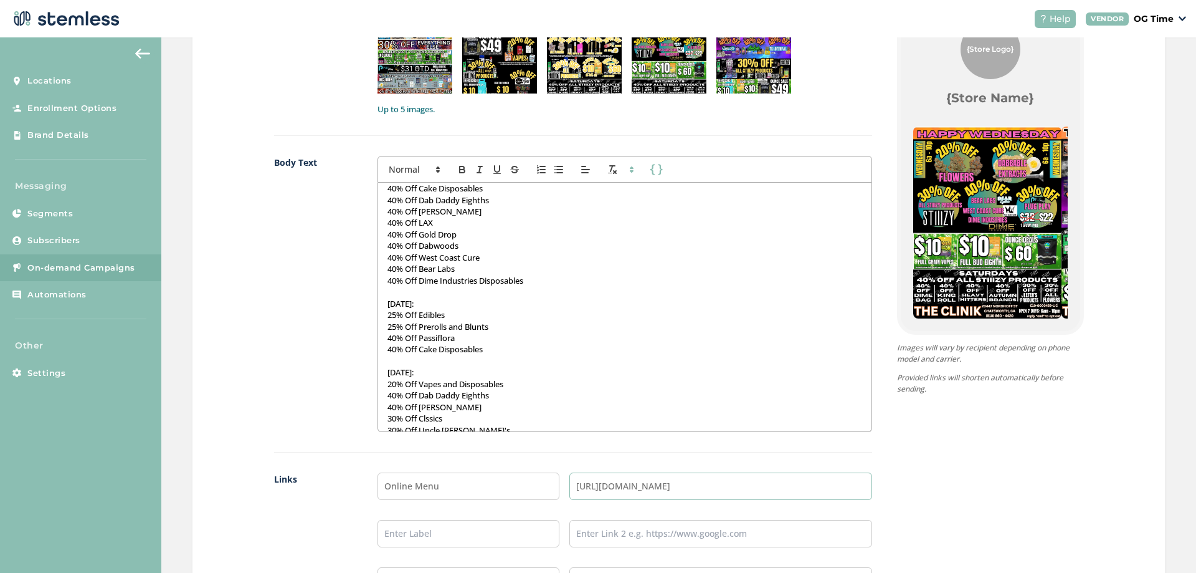
scroll to position [249, 0]
click at [497, 327] on p "25% Off Prerolls and Blunts" at bounding box center [625, 325] width 474 height 11
drag, startPoint x: 445, startPoint y: 338, endPoint x: 381, endPoint y: 336, distance: 64.2
click at [381, 336] on div "Happy Saturday! Its Customer Appreciation Day Today! Plug Play Pods: $31 Out Th…" at bounding box center [624, 307] width 493 height 249
copy p "30% Off Stiiizy"
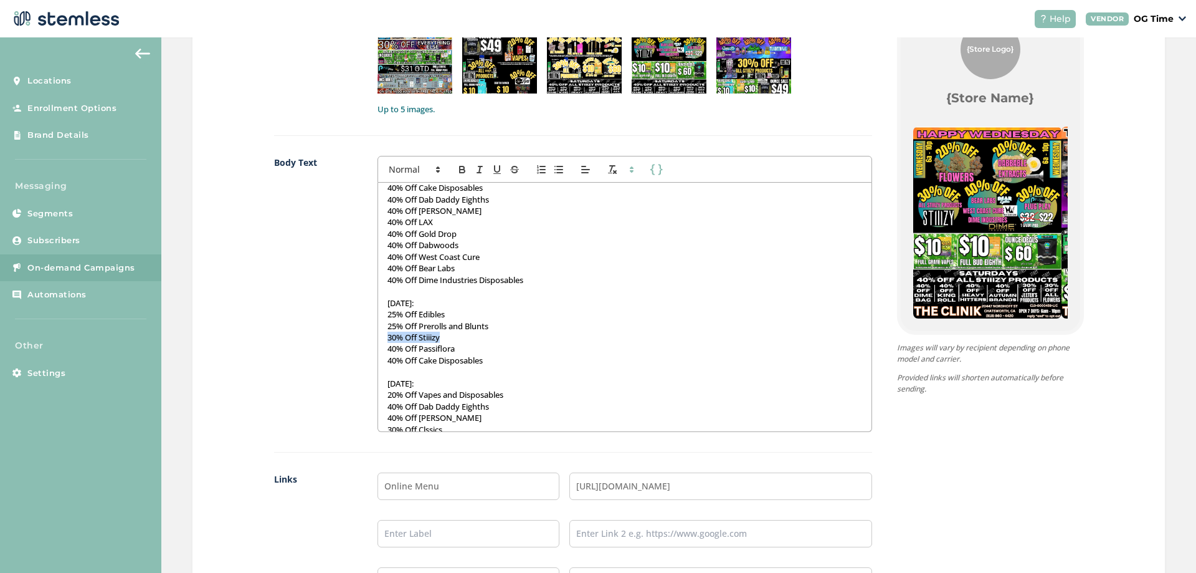
scroll to position [312, 0]
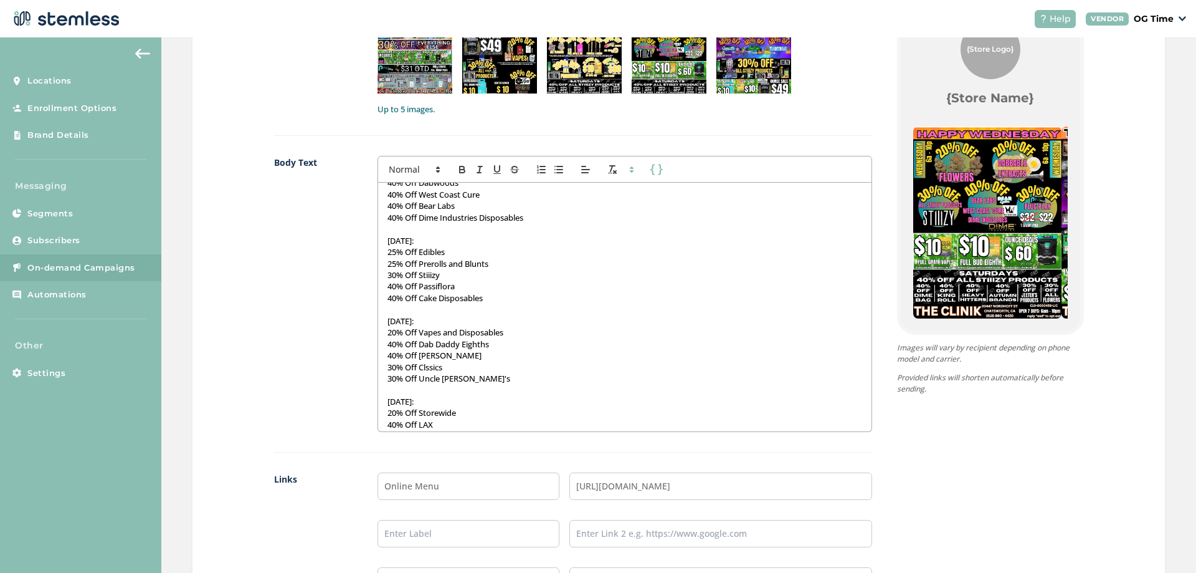
click at [513, 331] on p "20% Off Vapes and Disposables" at bounding box center [625, 331] width 474 height 11
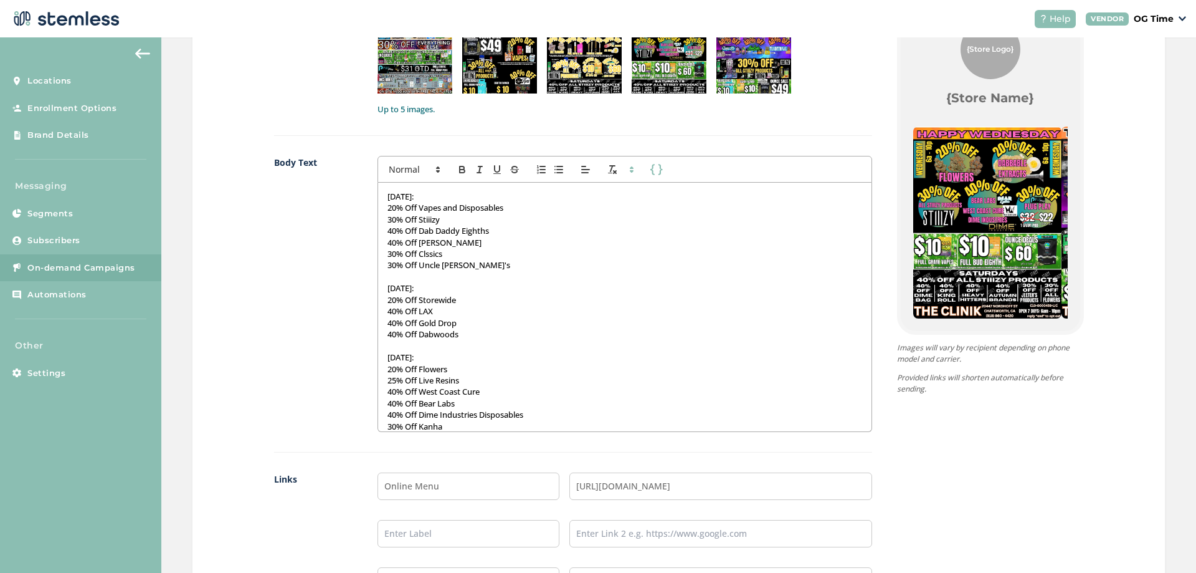
click at [457, 302] on p "20% Off Storewide" at bounding box center [625, 299] width 474 height 11
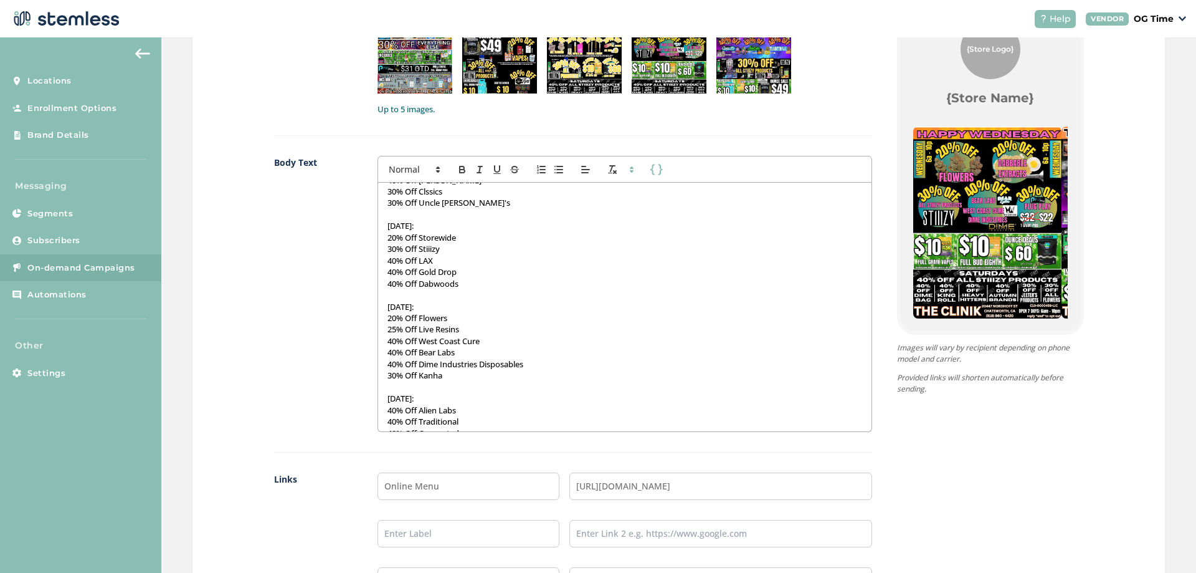
click at [460, 331] on p "25% Off Live Resins" at bounding box center [625, 328] width 474 height 11
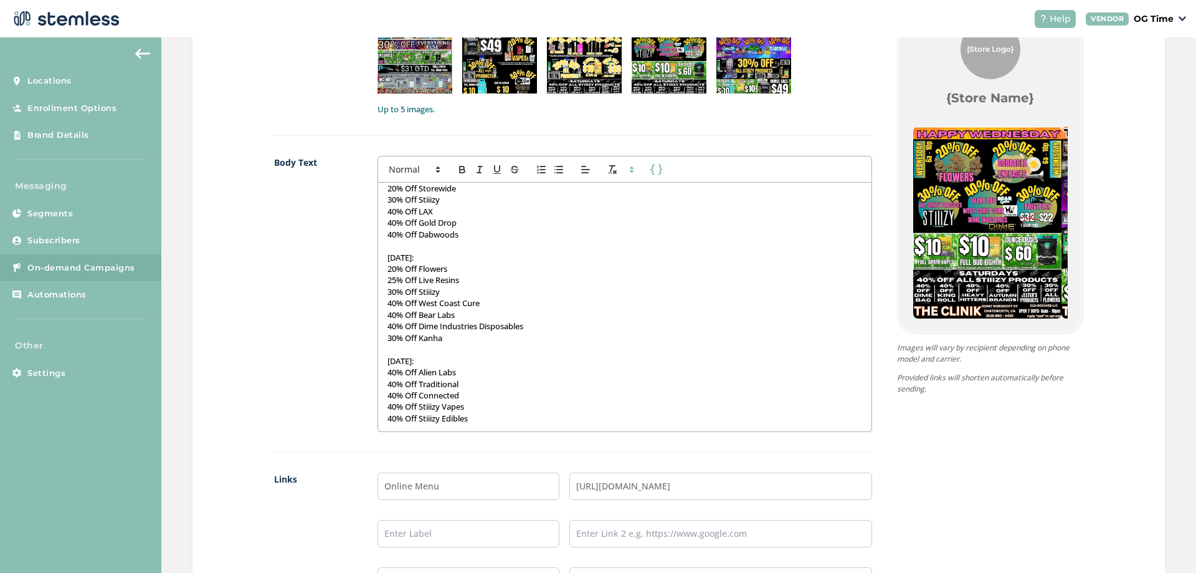
click at [460, 363] on p "[DATE]:" at bounding box center [625, 360] width 474 height 11
click at [389, 407] on p "40% Off Stiiizy Vapes" at bounding box center [625, 406] width 474 height 11
click at [463, 407] on p "40% Off Stiiizy Vapes" at bounding box center [625, 406] width 474 height 11
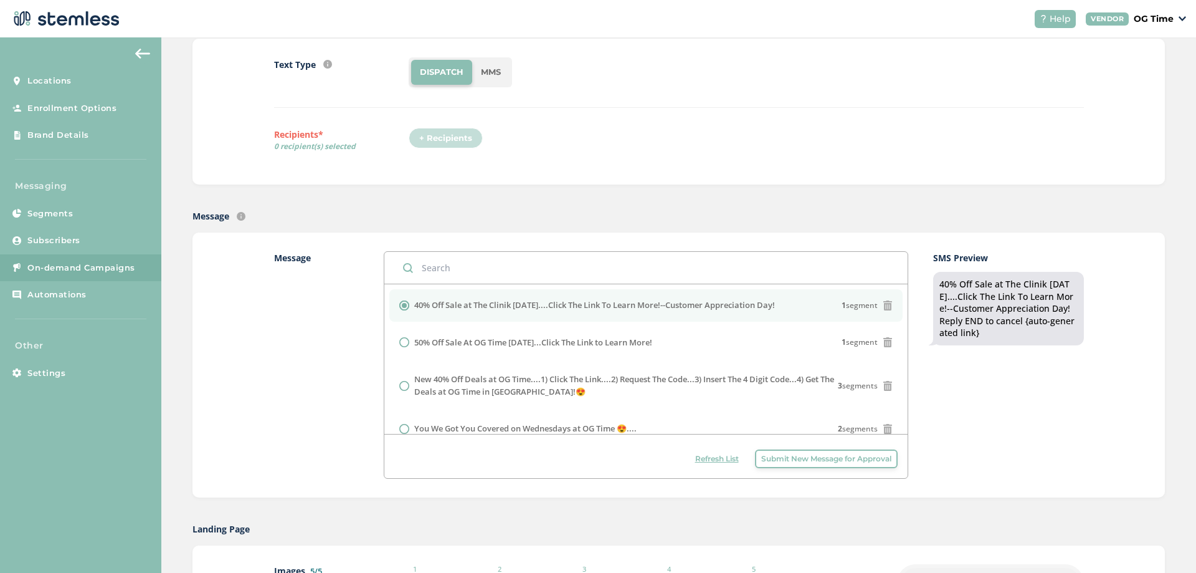
scroll to position [62, 0]
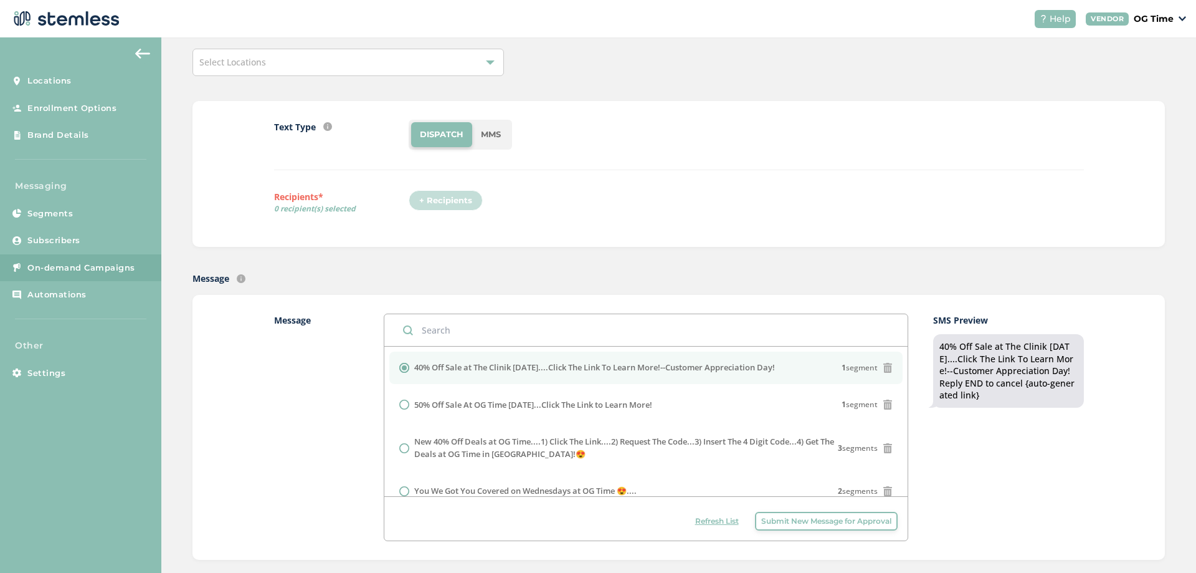
click at [434, 196] on div "+ Recipients" at bounding box center [450, 204] width 82 height 29
click at [487, 60] on div at bounding box center [490, 62] width 9 height 9
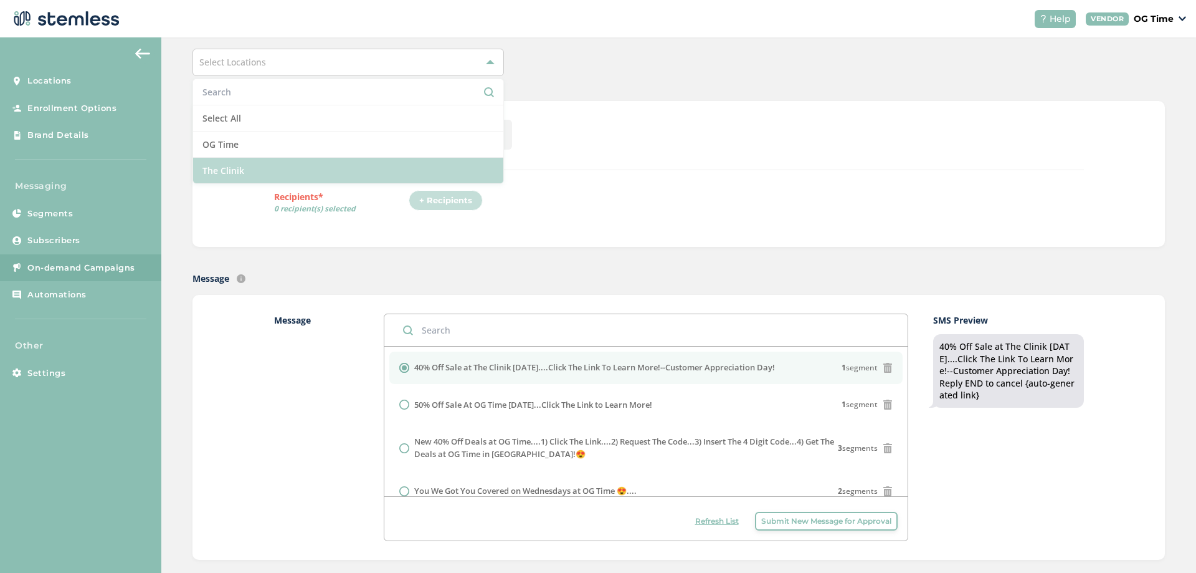
click at [268, 169] on li "The Clinik" at bounding box center [348, 171] width 310 height 26
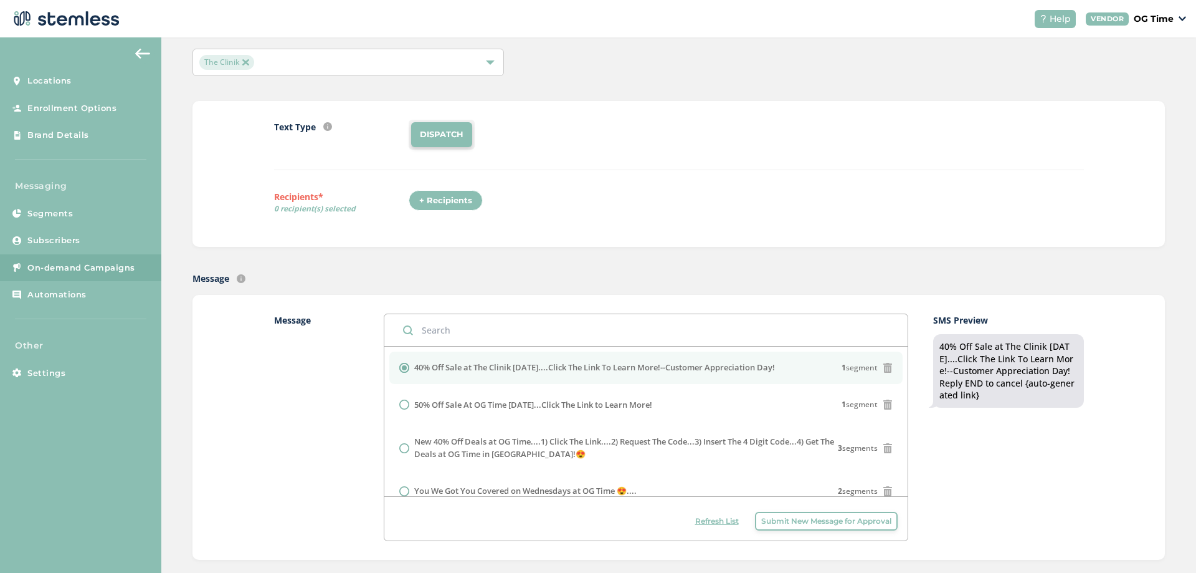
click at [437, 199] on div "+ Recipients" at bounding box center [446, 200] width 74 height 21
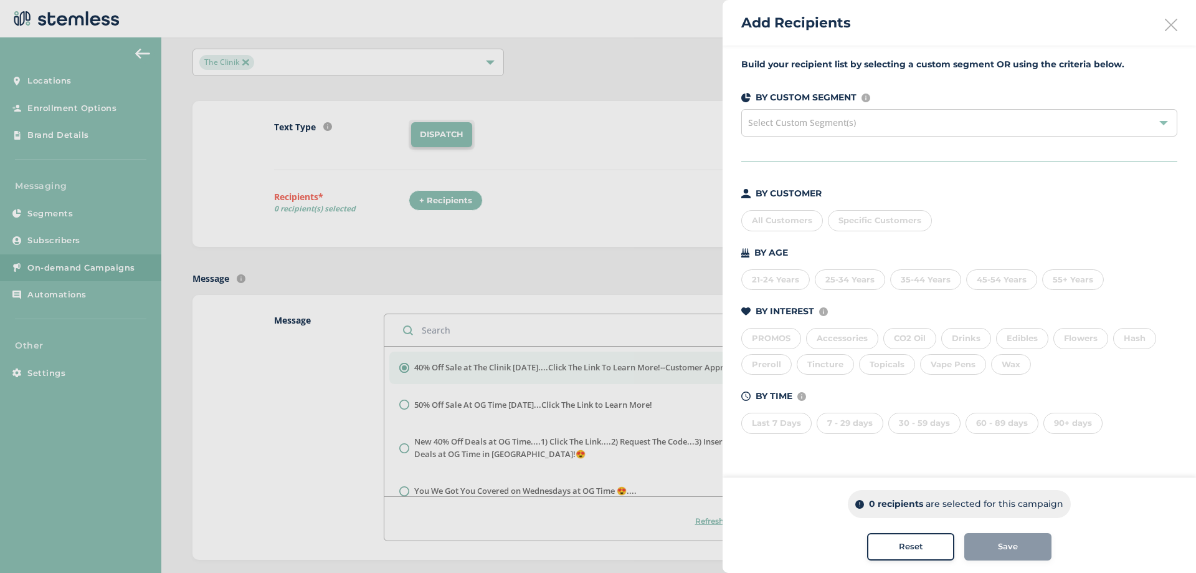
click at [791, 215] on div "All Customers" at bounding box center [782, 220] width 82 height 21
click at [1006, 545] on span "Save" at bounding box center [1008, 546] width 20 height 12
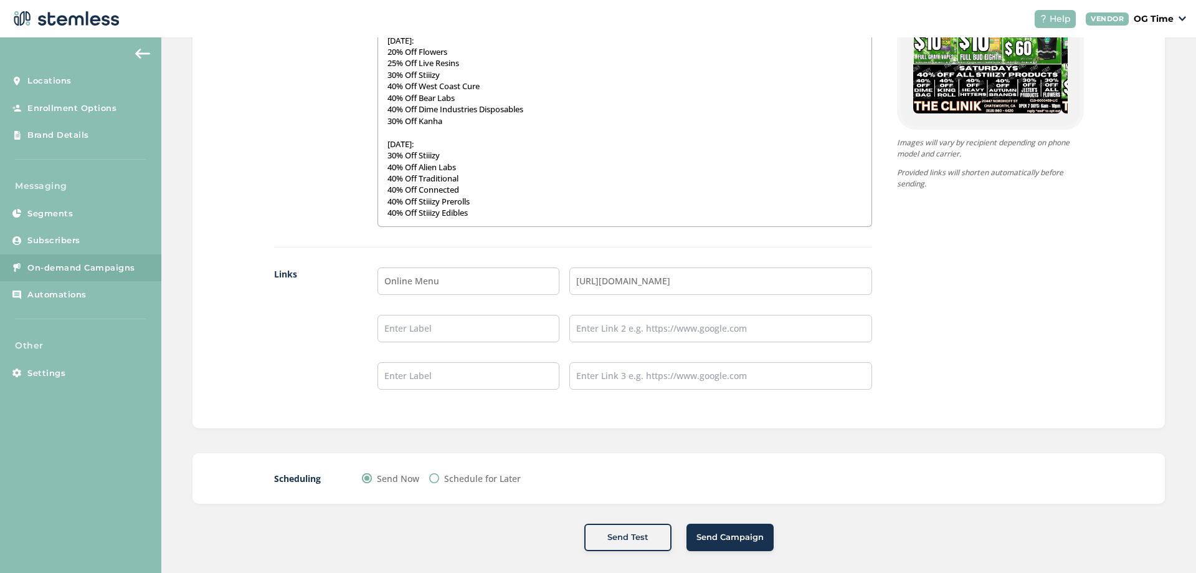
scroll to position [900, 0]
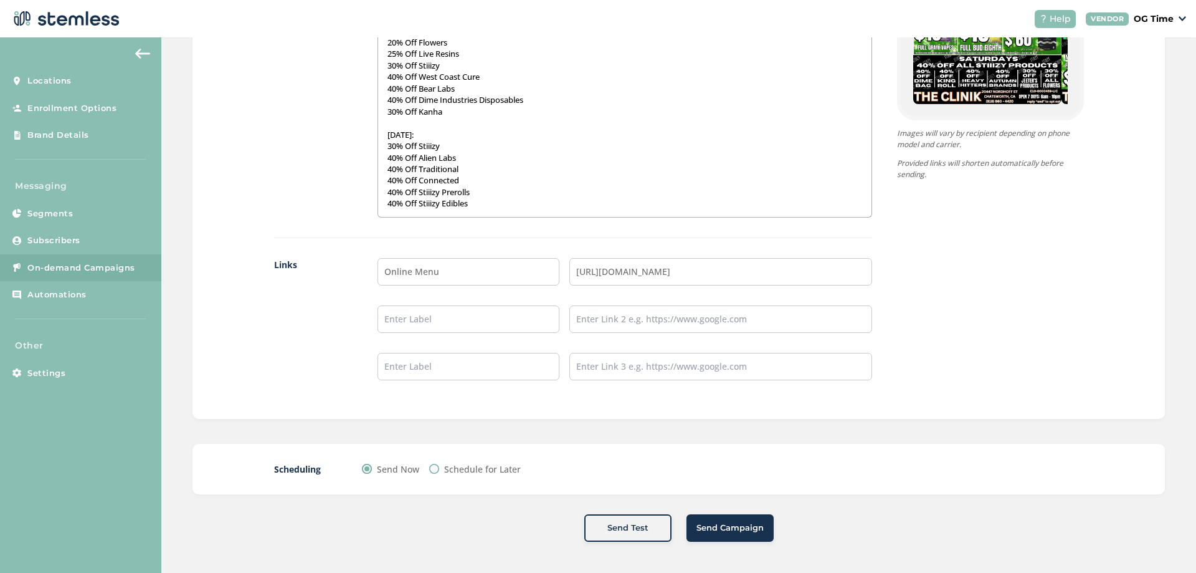
click at [728, 530] on span "Send Campaign" at bounding box center [730, 527] width 67 height 12
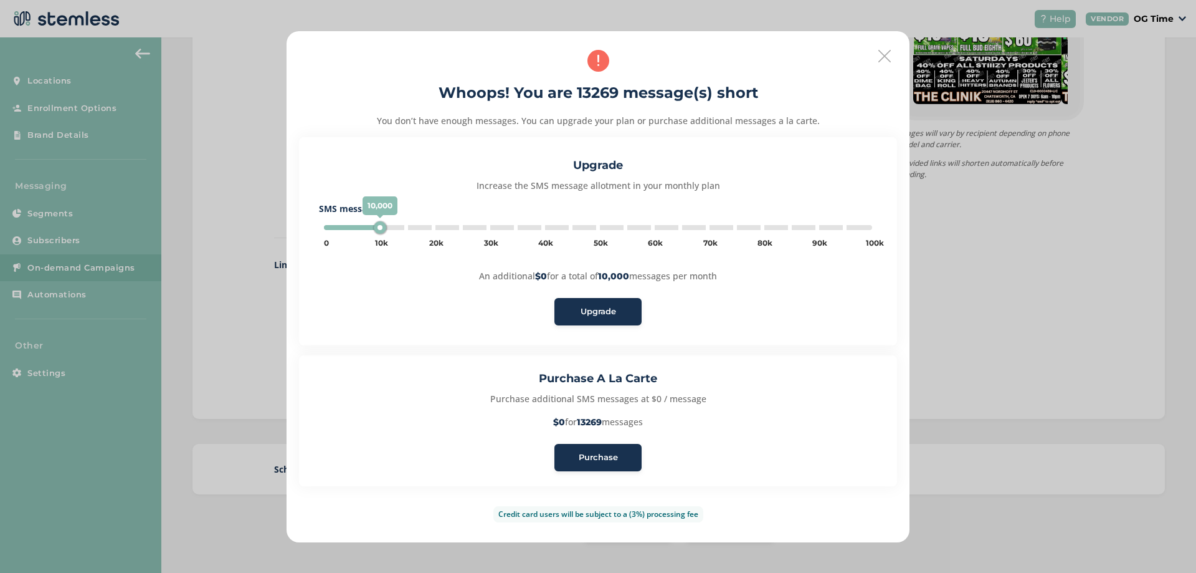
type input "15000"
click at [607, 457] on span "Purchase" at bounding box center [598, 457] width 39 height 12
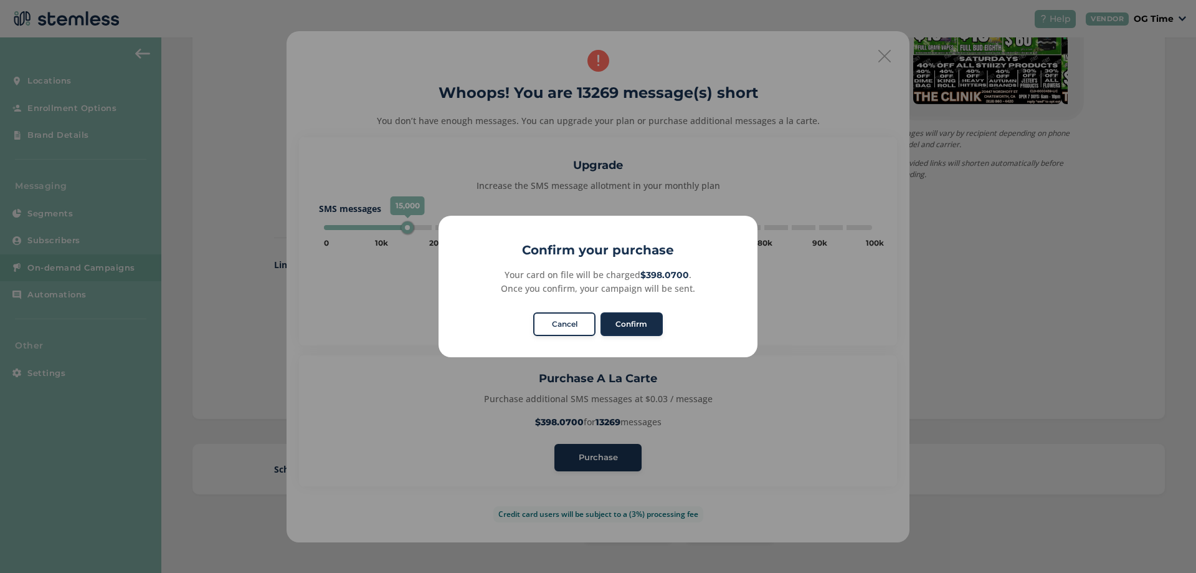
click at [642, 327] on button "Confirm" at bounding box center [632, 324] width 62 height 24
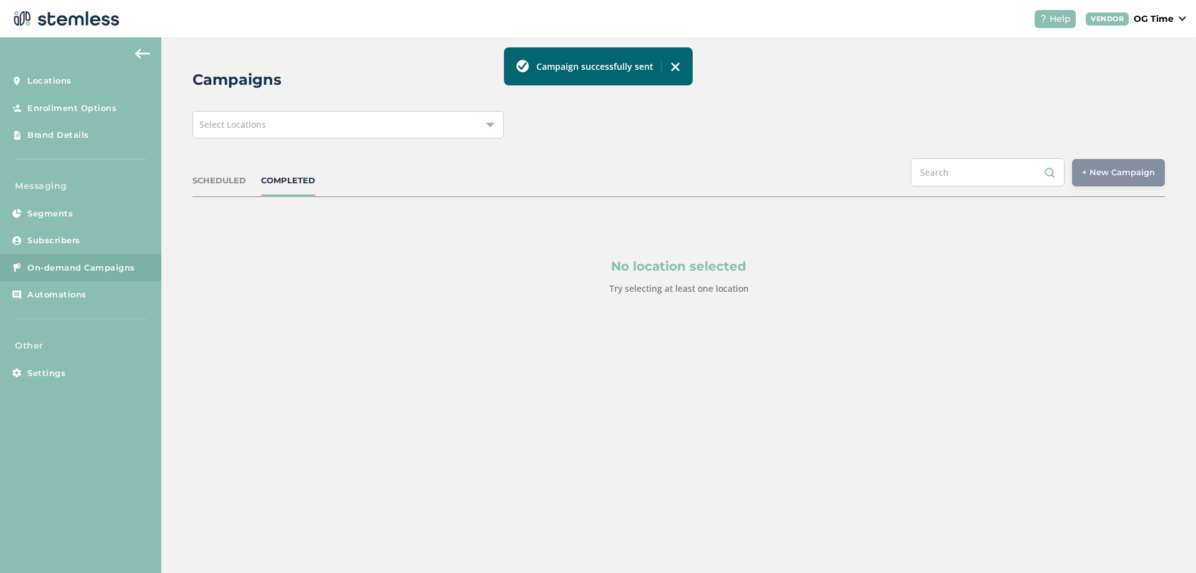
click at [673, 66] on img at bounding box center [675, 67] width 10 height 10
